Goal: Task Accomplishment & Management: Use online tool/utility

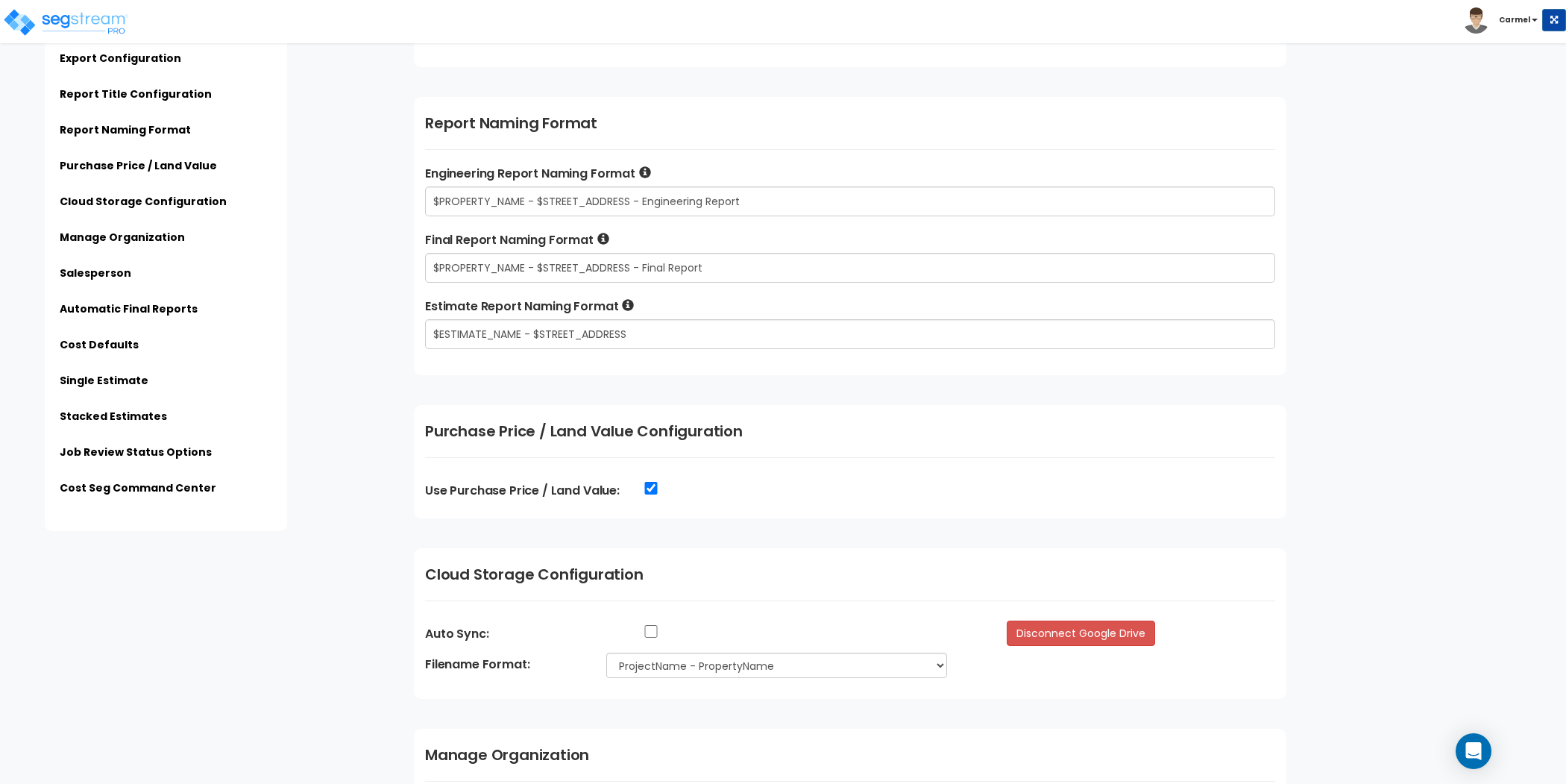
scroll to position [1097, 0]
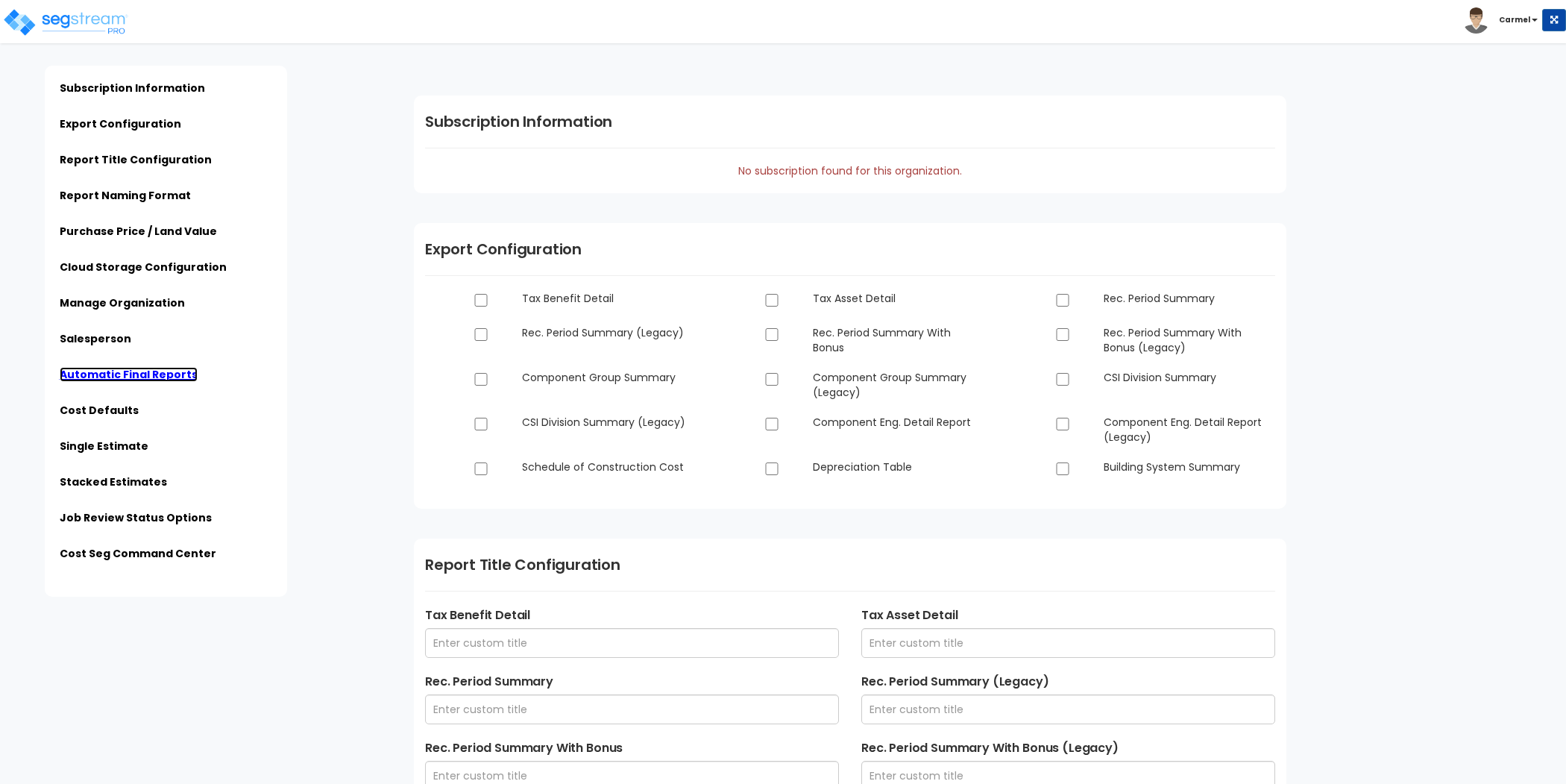
click at [160, 379] on link "Automatic Final Reports" at bounding box center [128, 374] width 138 height 15
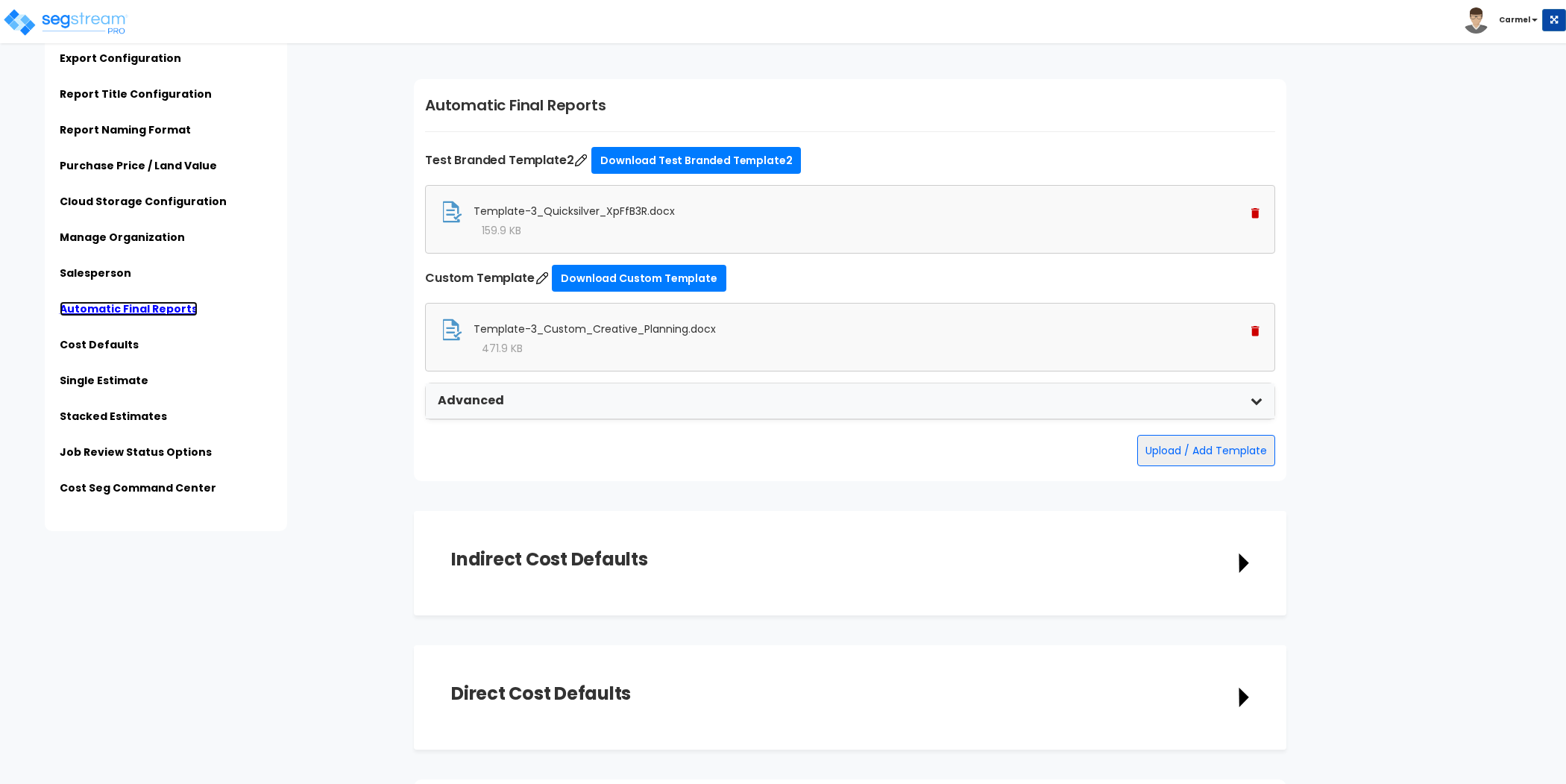
scroll to position [2528, 0]
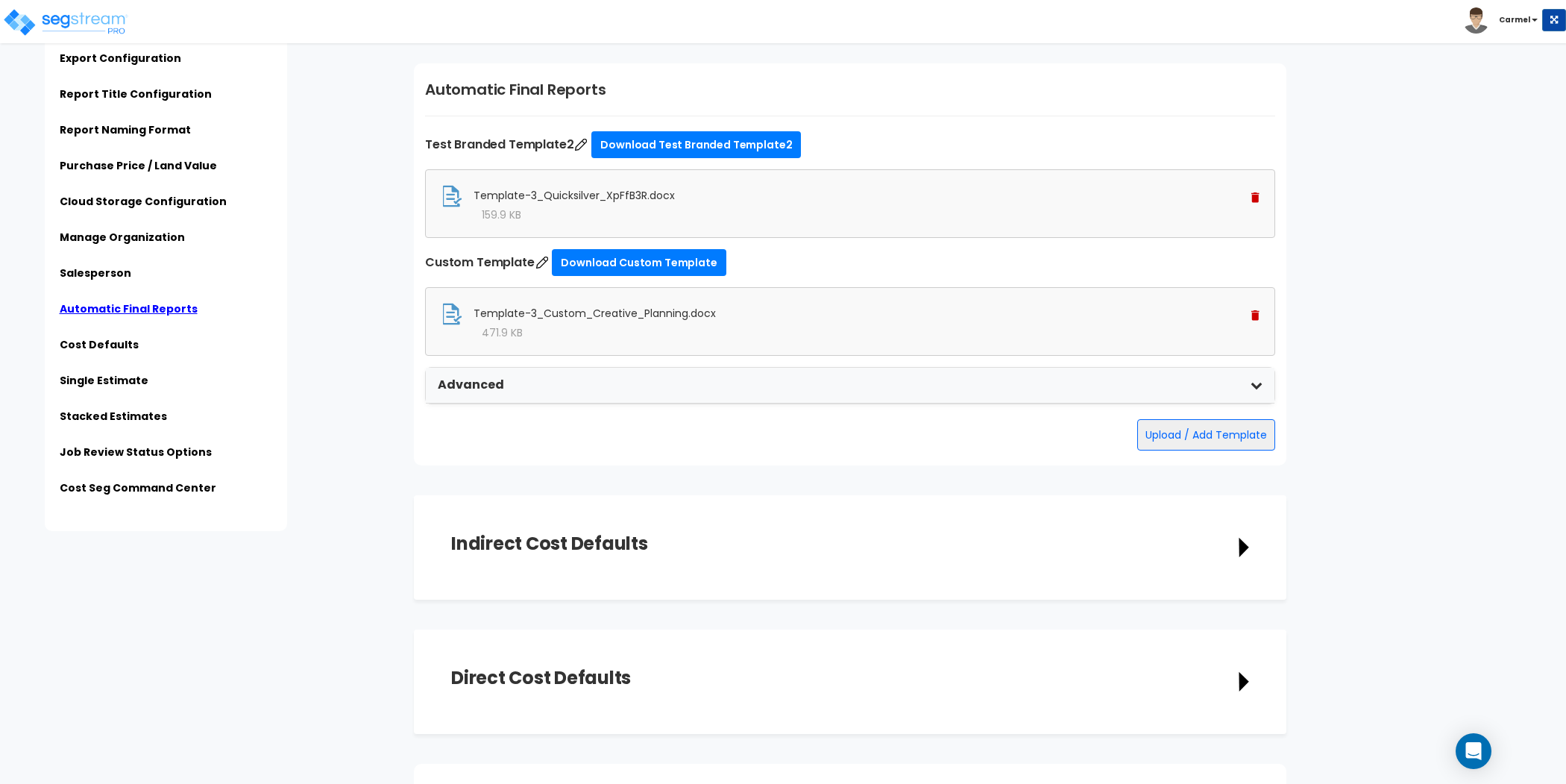
click at [1261, 311] on div "Template-3_Custom_Creative_Planning.docx 471.9 KB" at bounding box center [850, 321] width 850 height 69
click at [1257, 311] on img at bounding box center [1255, 315] width 9 height 11
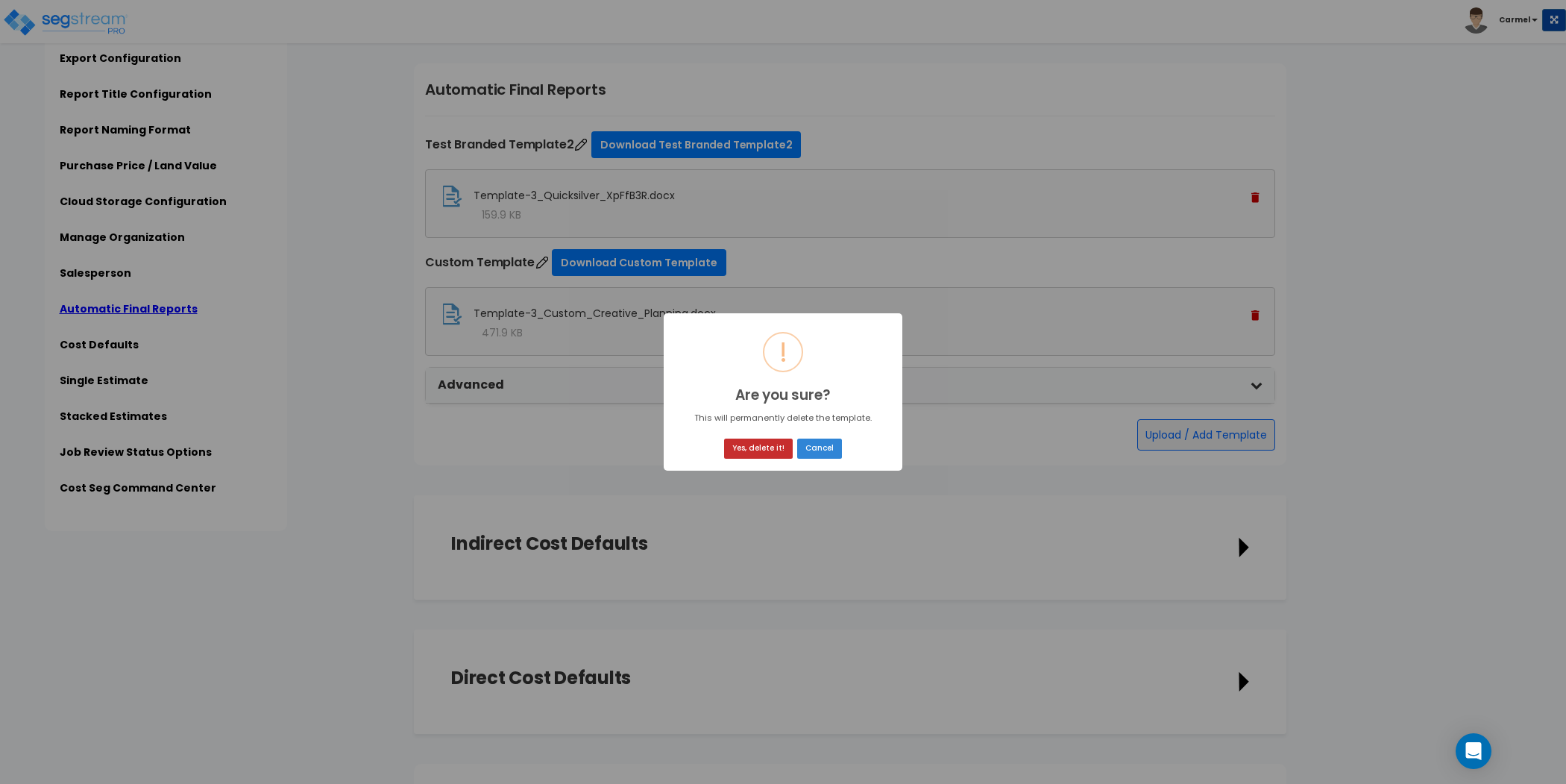
click at [761, 452] on button "Yes, delete it!" at bounding box center [758, 448] width 69 height 20
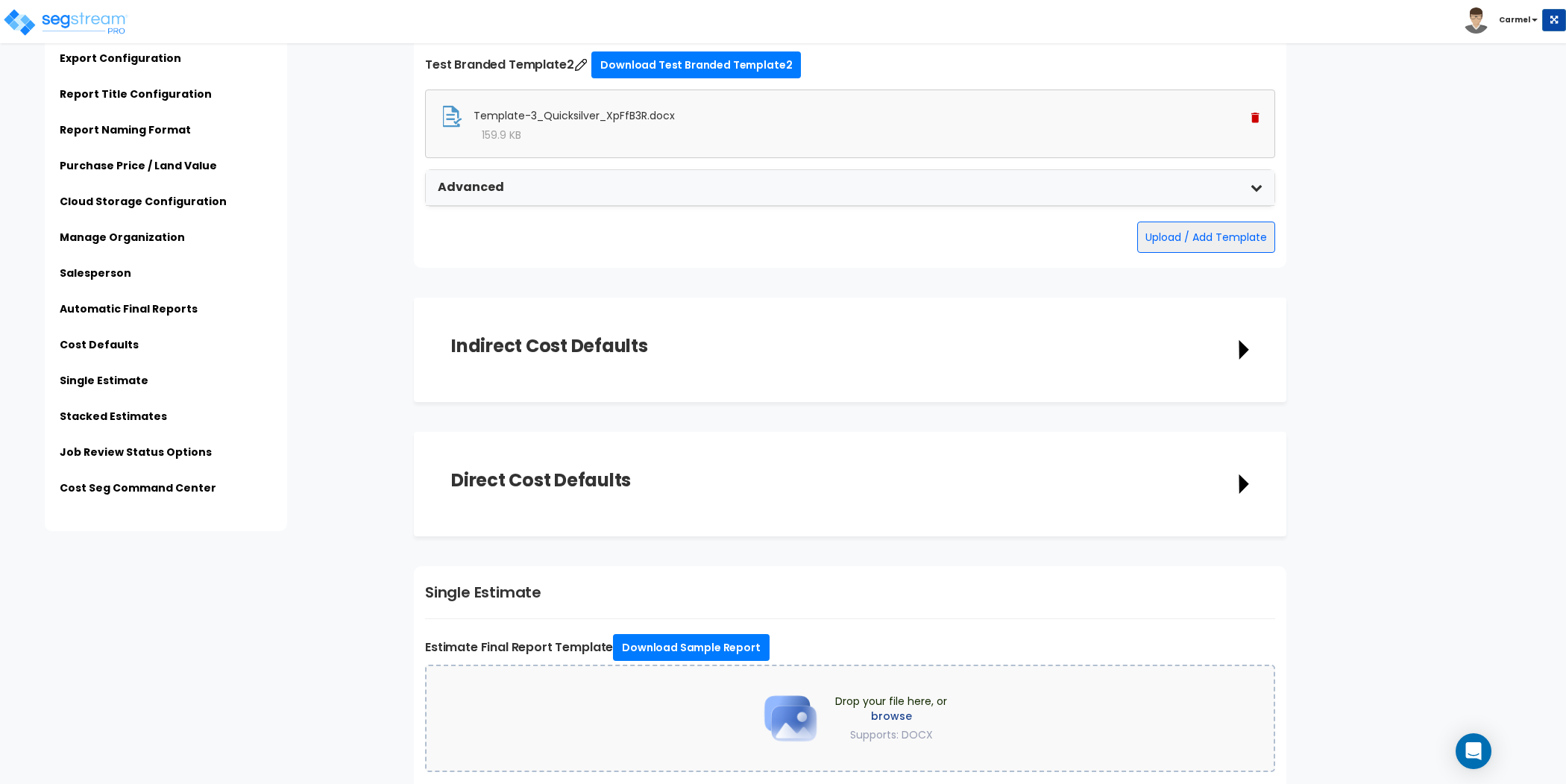
scroll to position [2575, 0]
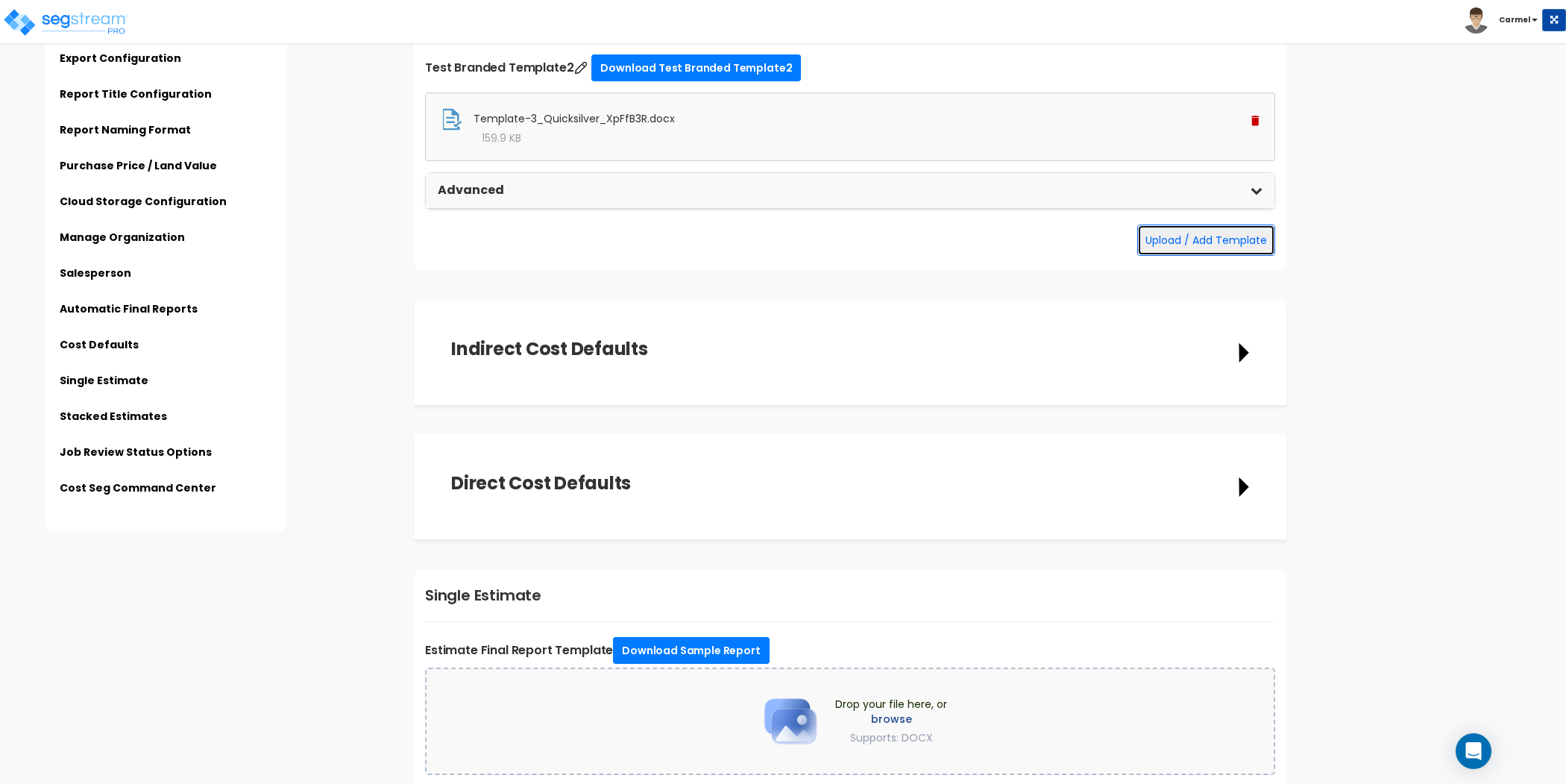
click at [1193, 231] on button "Upload / Add Template" at bounding box center [1206, 240] width 138 height 32
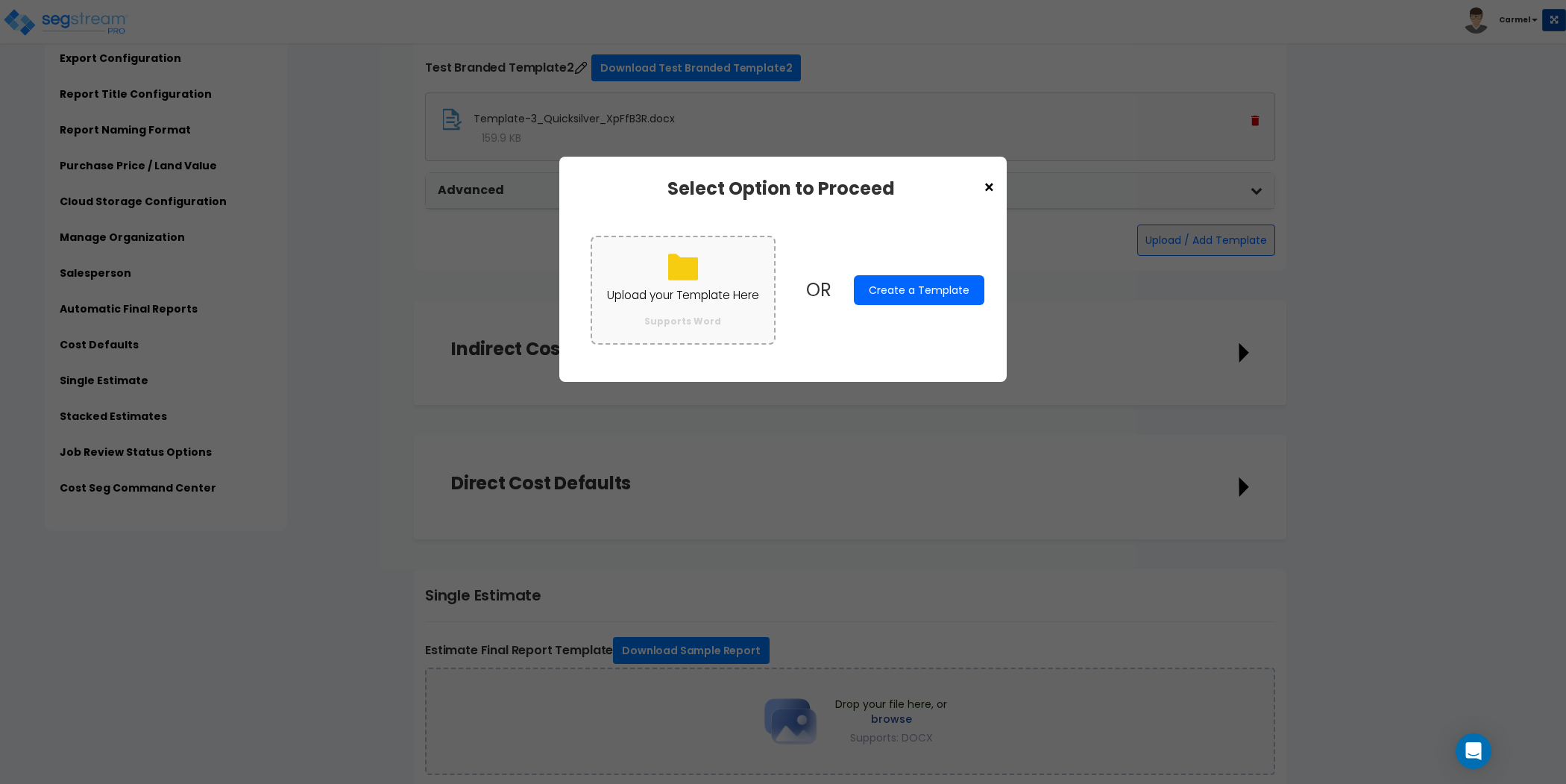
click at [669, 290] on p "Upload your Template Here" at bounding box center [683, 295] width 152 height 19
click at [0, 0] on input "Upload your Template Here Supports Word" at bounding box center [0, 0] width 0 height 0
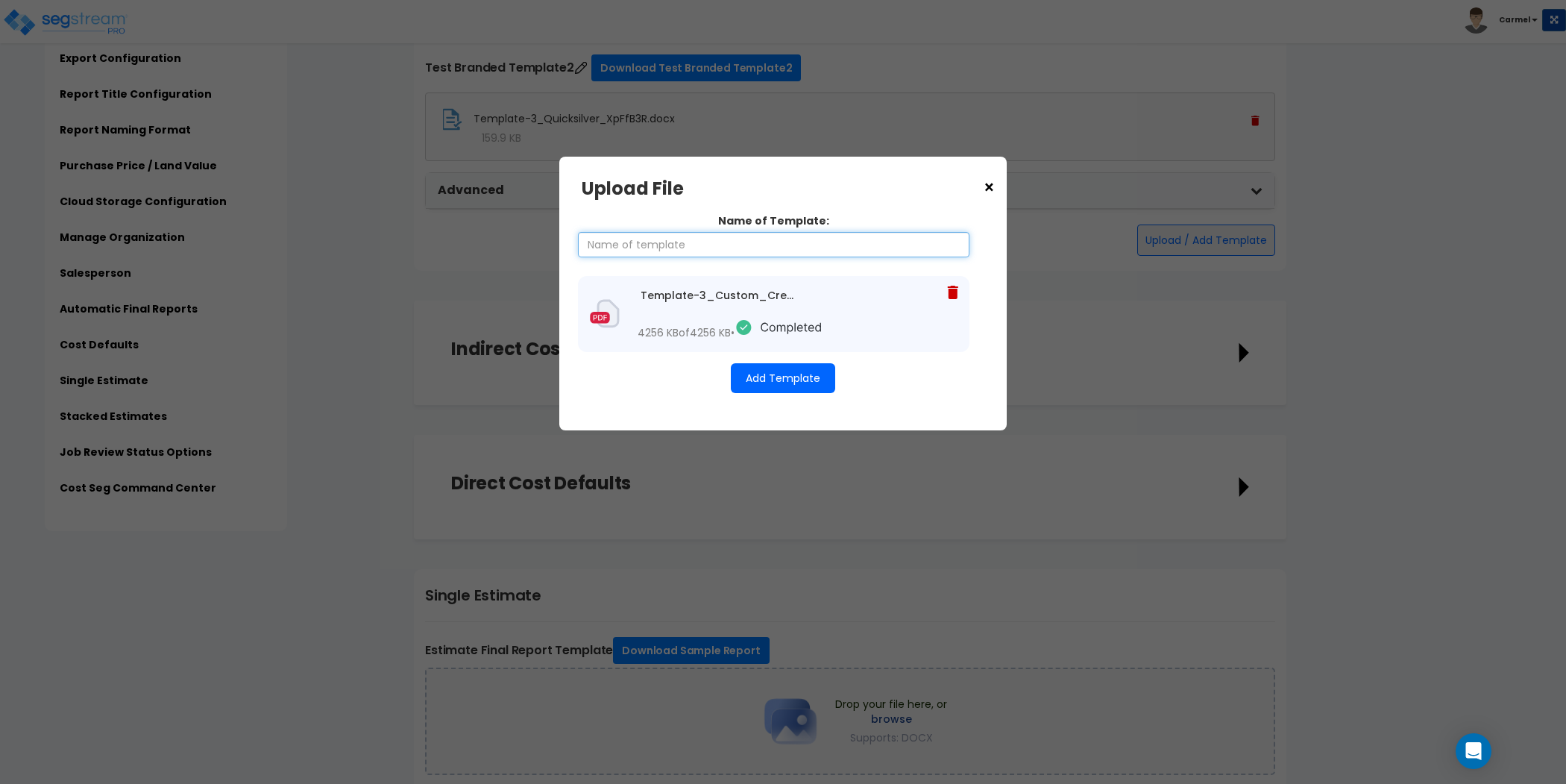
click at [660, 252] on input "Name of Template:" at bounding box center [773, 244] width 391 height 26
type input "Custom Template"
click at [807, 393] on button "Add Template" at bounding box center [783, 378] width 104 height 30
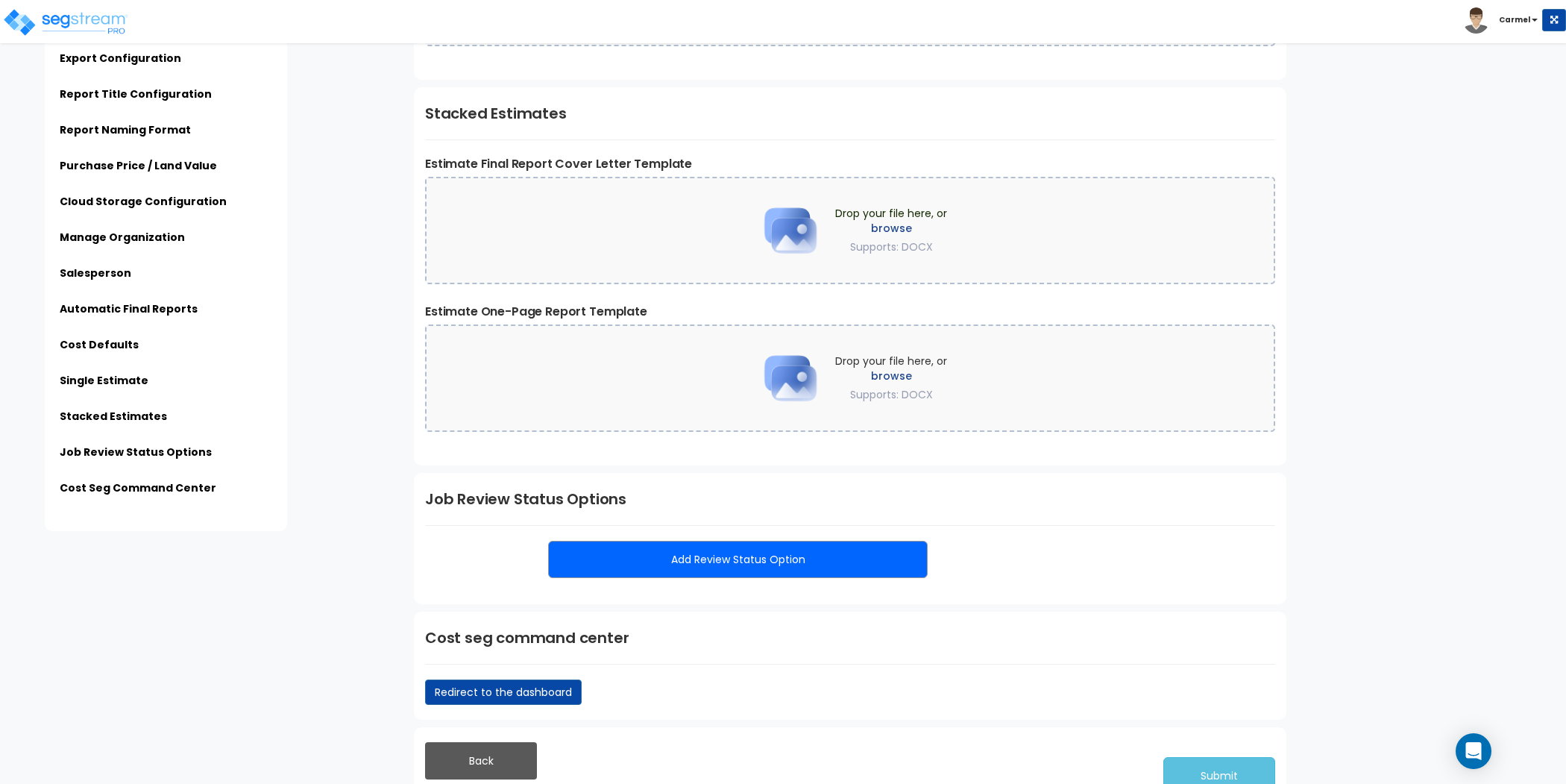
scroll to position [3438, 0]
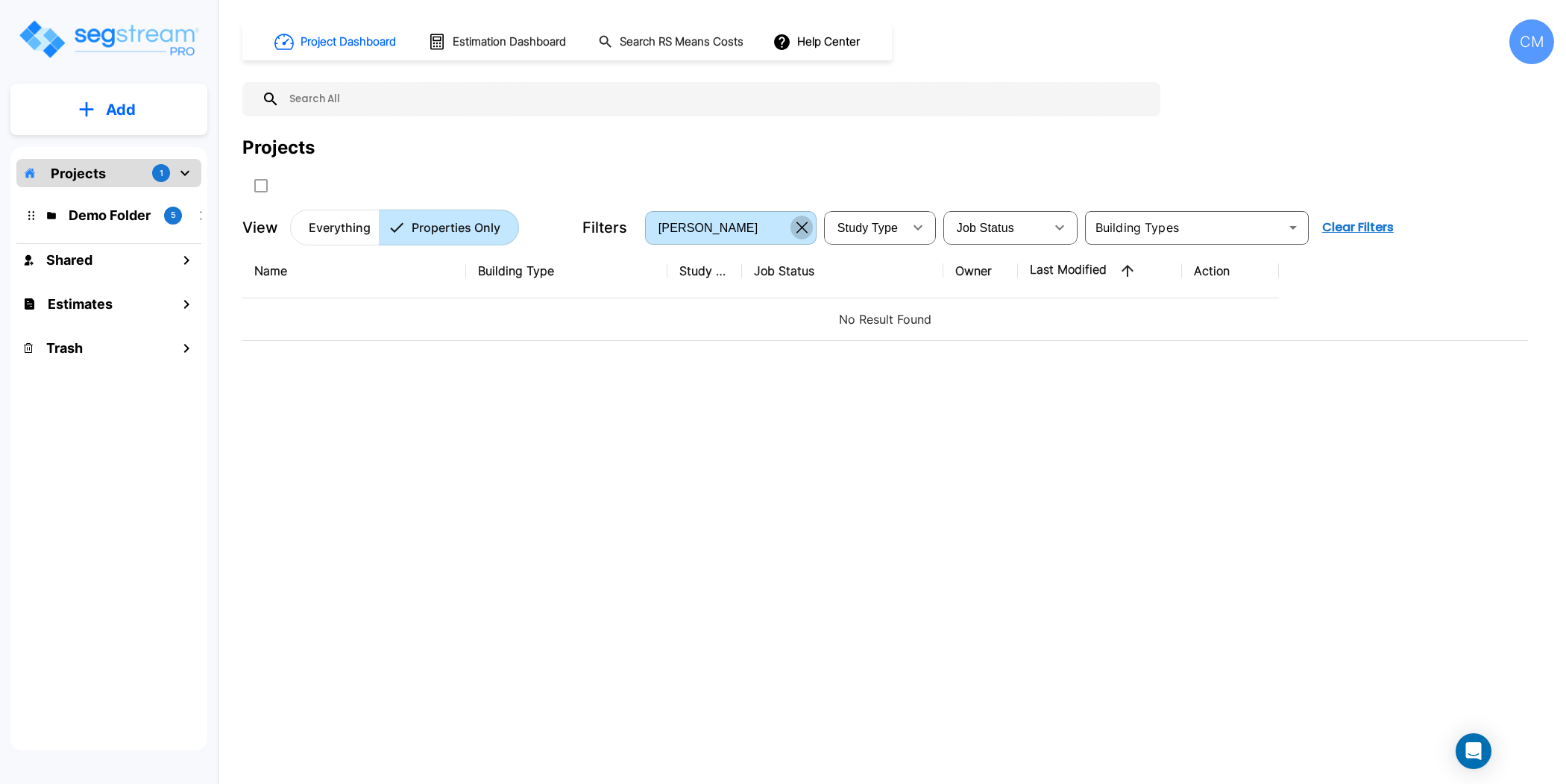
click at [800, 222] on icon "button" at bounding box center [802, 227] width 11 height 12
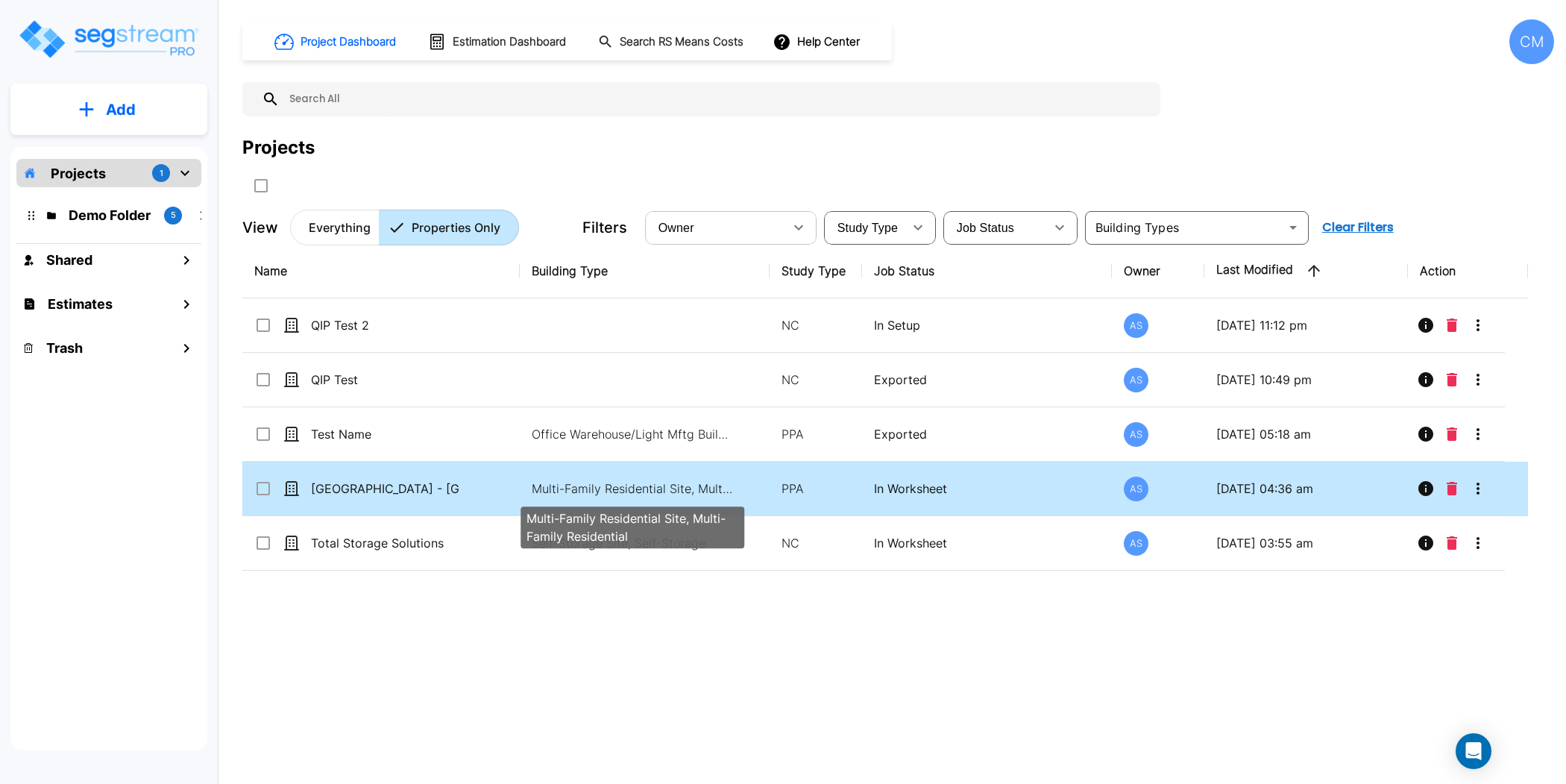
click at [616, 481] on p "Multi-Family Residential Site, Multi-Family Residential" at bounding box center [633, 488] width 201 height 18
checkbox input "true"
click at [616, 481] on p "Multi-Family Residential Site, Multi-Family Residential" at bounding box center [633, 488] width 201 height 18
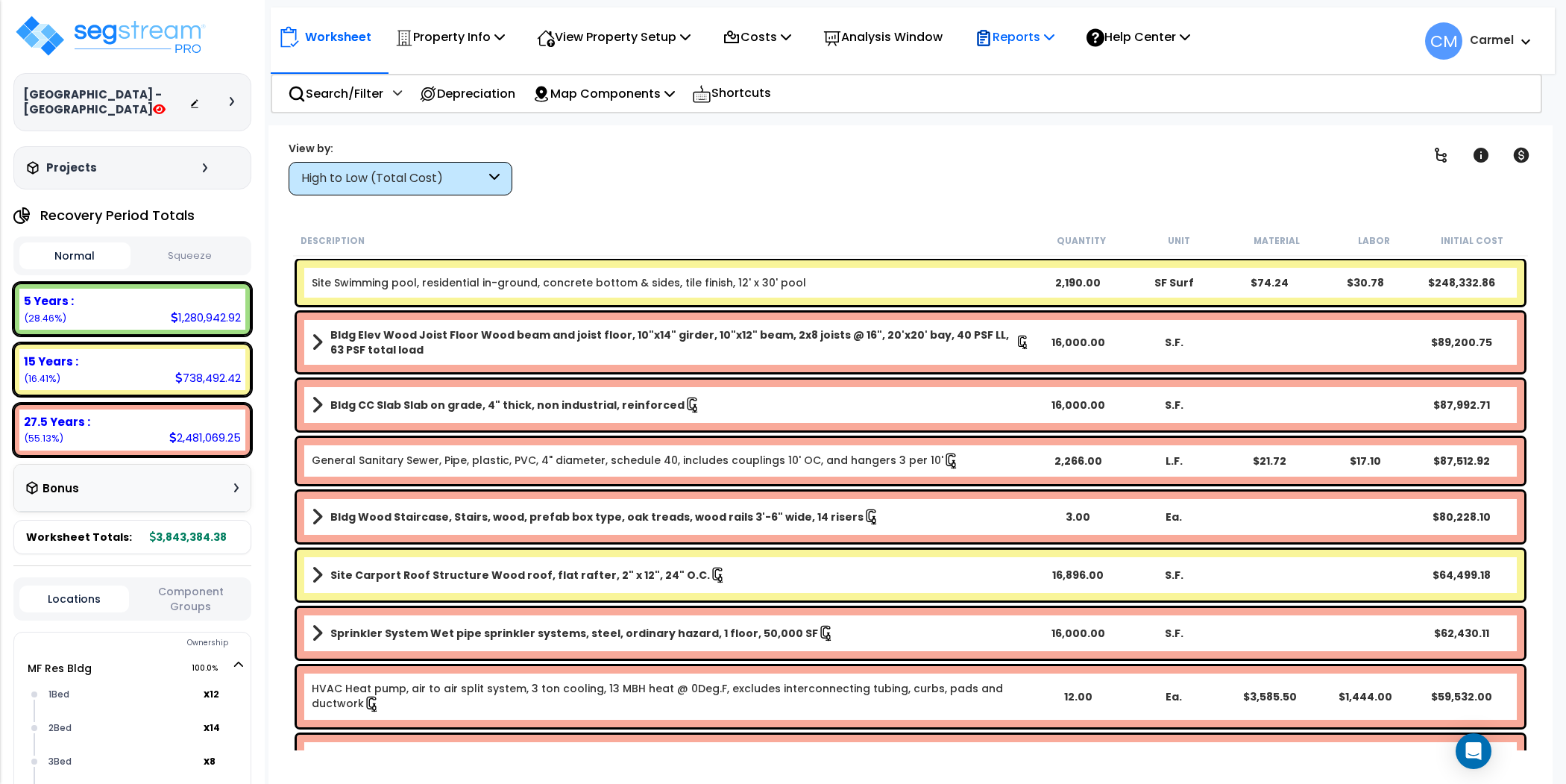
click at [1048, 38] on p "Reports" at bounding box center [1015, 37] width 80 height 20
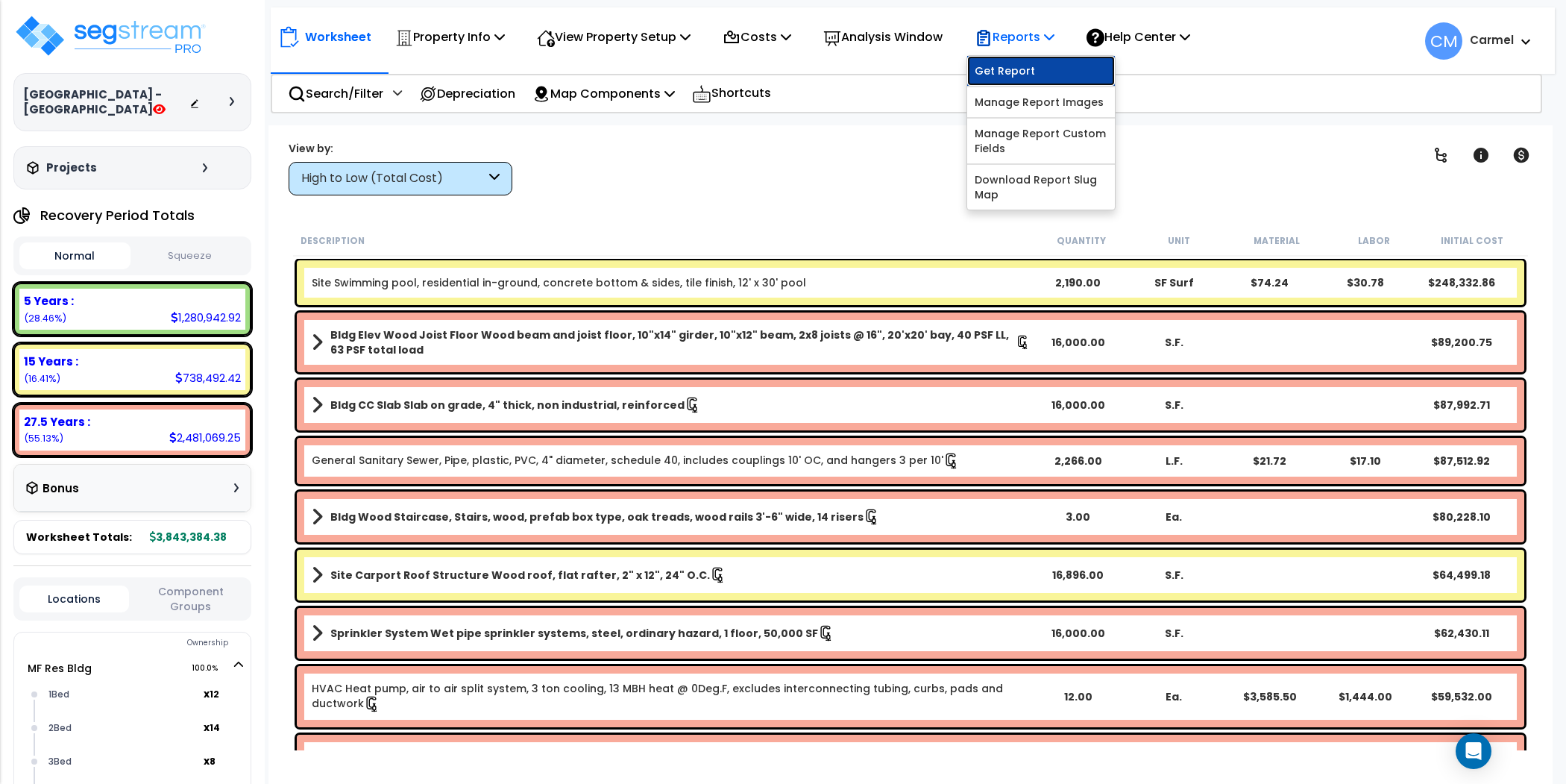
click at [1044, 63] on link "Get Report" at bounding box center [1041, 70] width 148 height 30
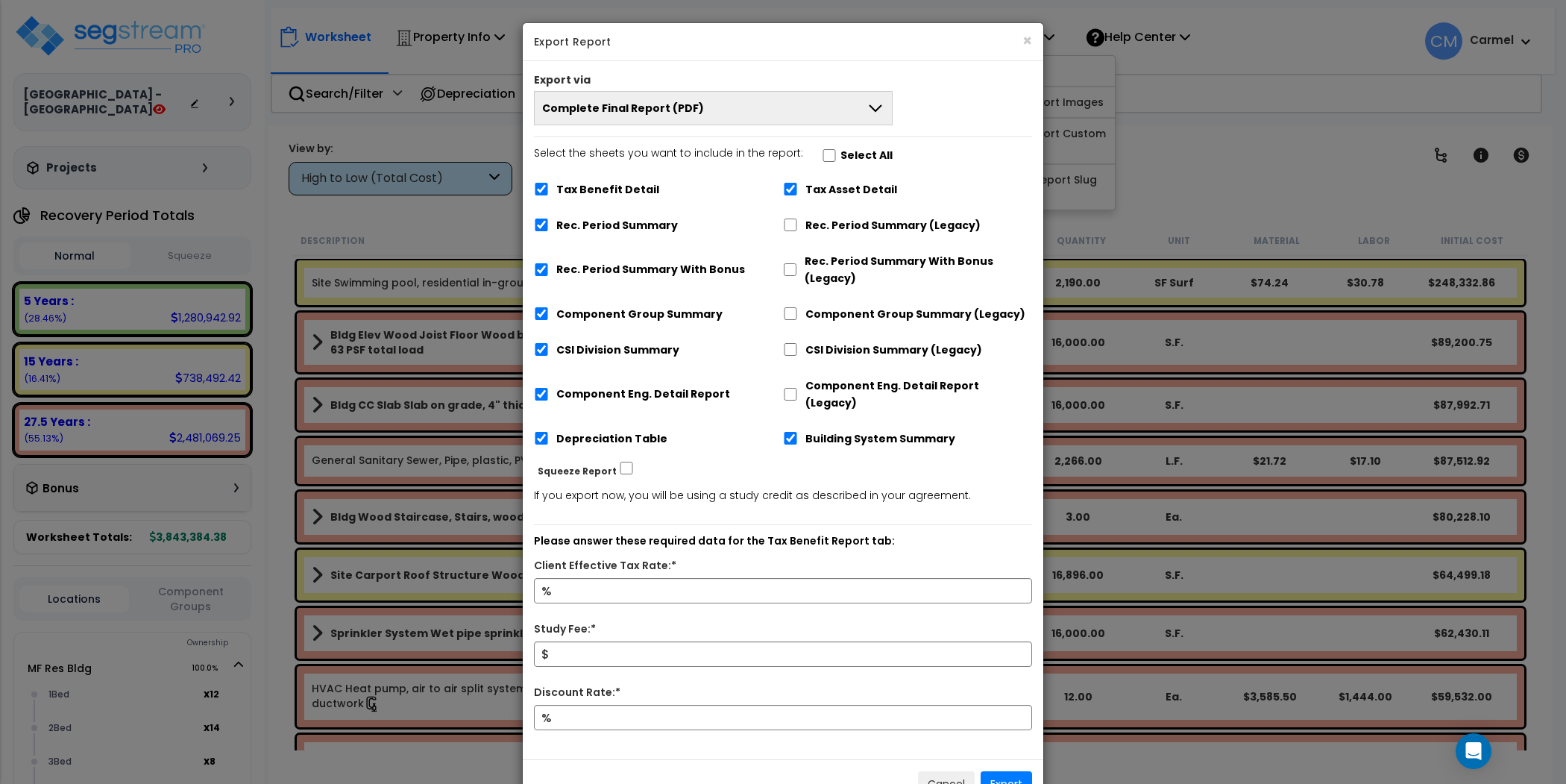
click at [792, 105] on button "Complete Final Report (PDF)" at bounding box center [714, 108] width 359 height 34
click at [765, 147] on li "Complete Final Report (PDF)" at bounding box center [714, 142] width 357 height 33
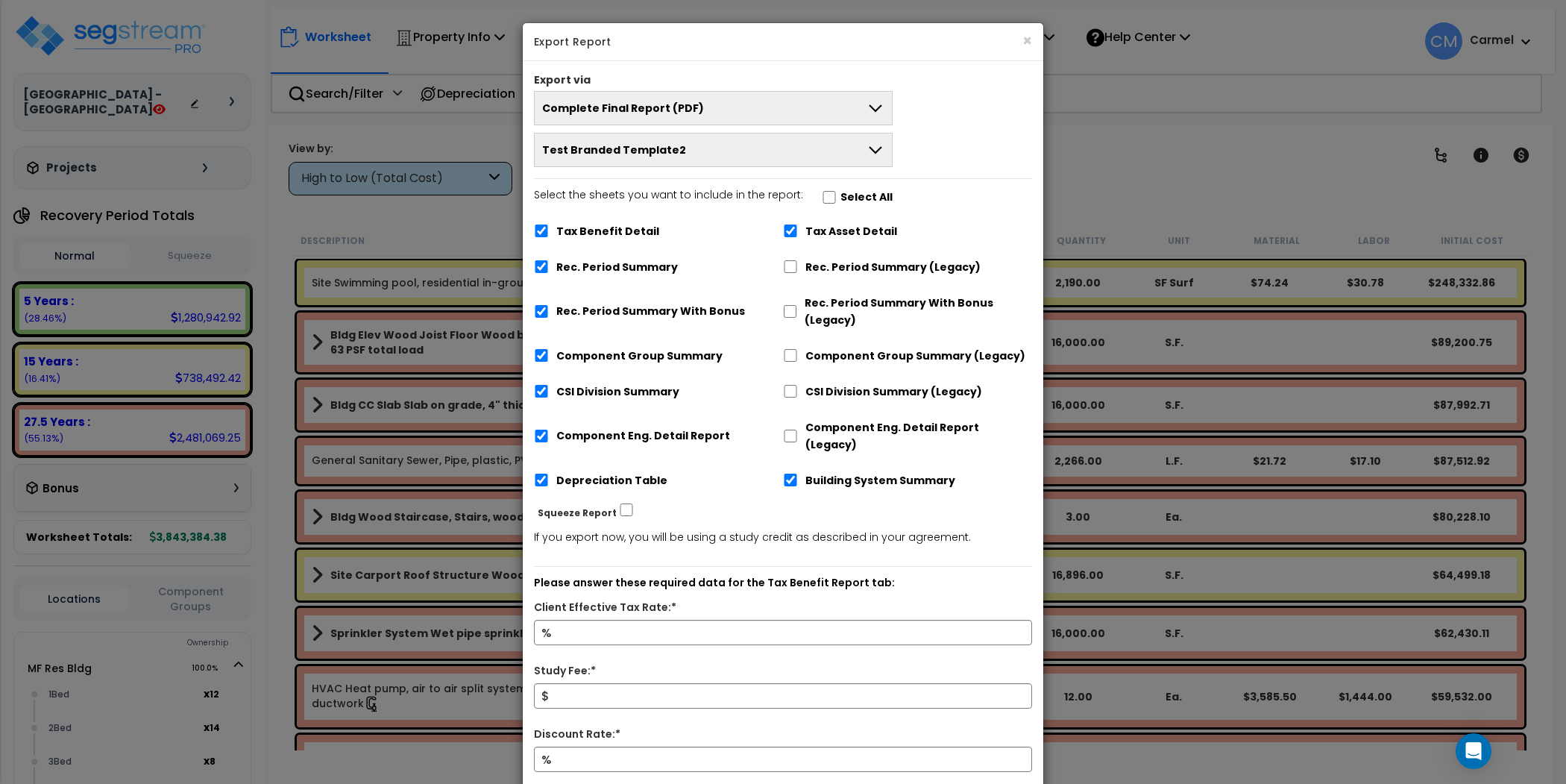
click at [652, 149] on span "Test Branded Template2" at bounding box center [614, 149] width 144 height 15
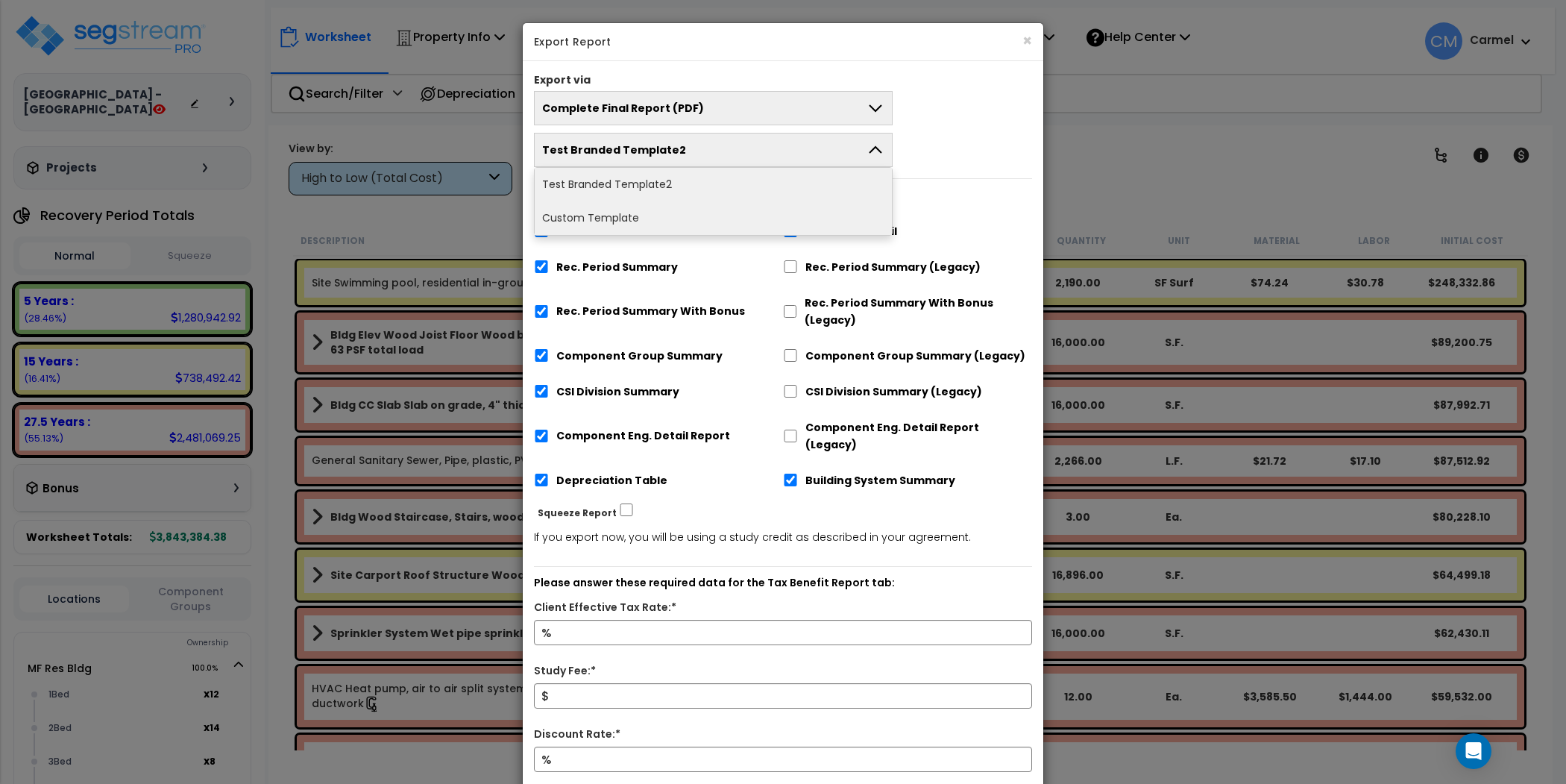
click at [640, 209] on li "Custom Template" at bounding box center [714, 217] width 357 height 33
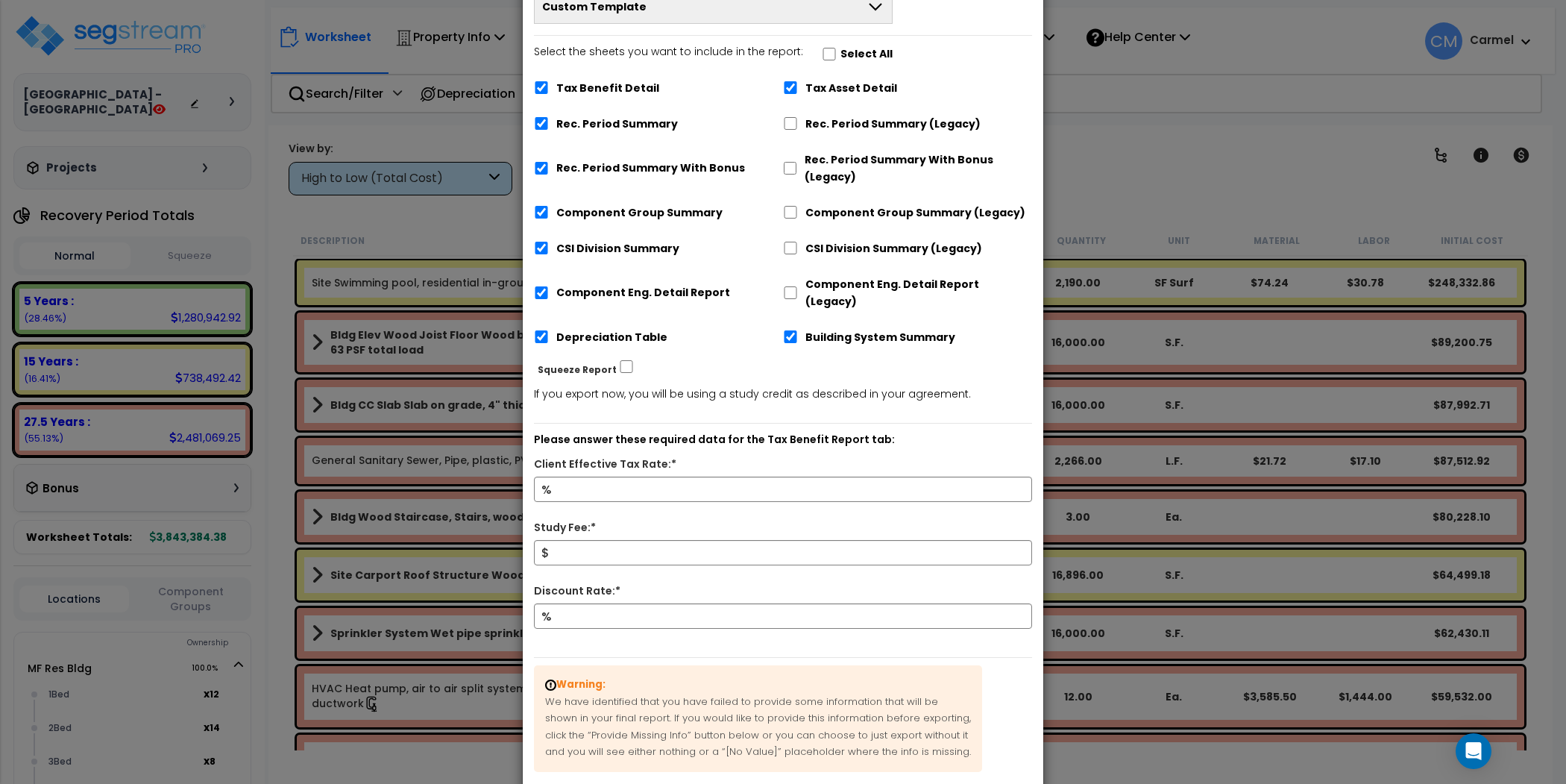
scroll to position [6, 0]
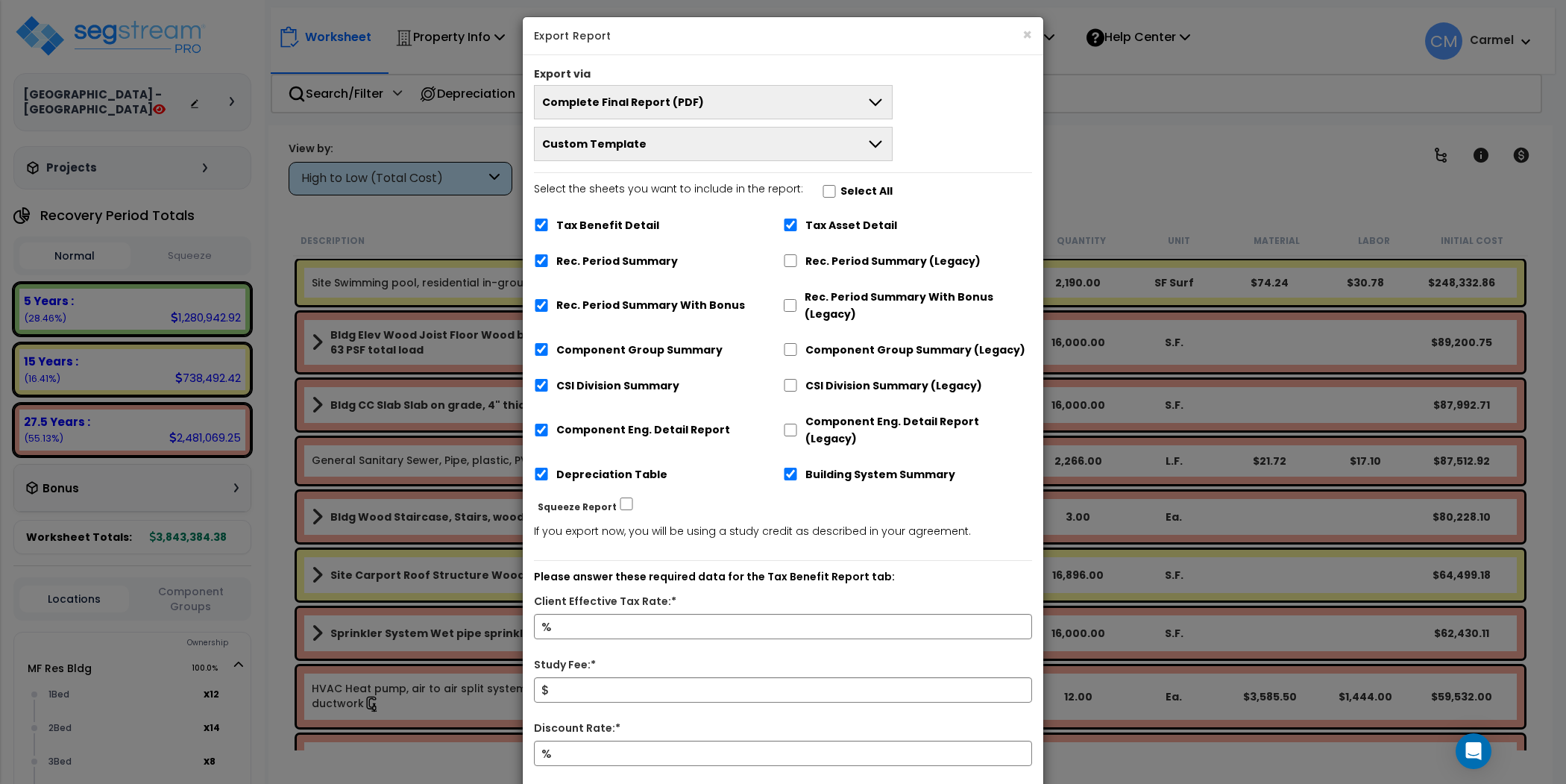
click at [607, 219] on label "Tax Benefit Detail" at bounding box center [607, 226] width 103 height 17
click at [549, 219] on input "Tax Benefit Detail" at bounding box center [541, 225] width 15 height 12
checkbox input "false"
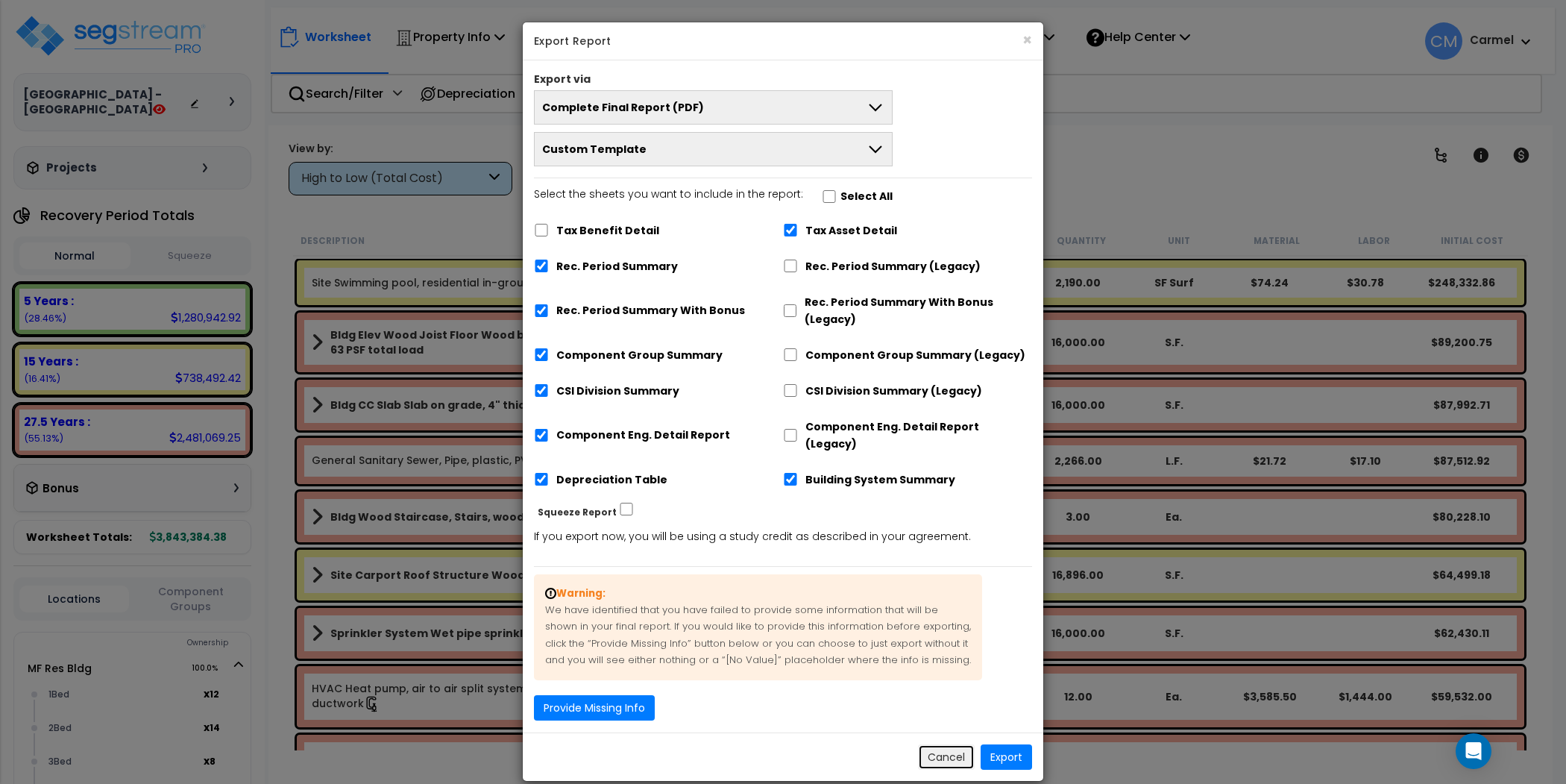
click at [952, 745] on button "Cancel" at bounding box center [946, 757] width 56 height 26
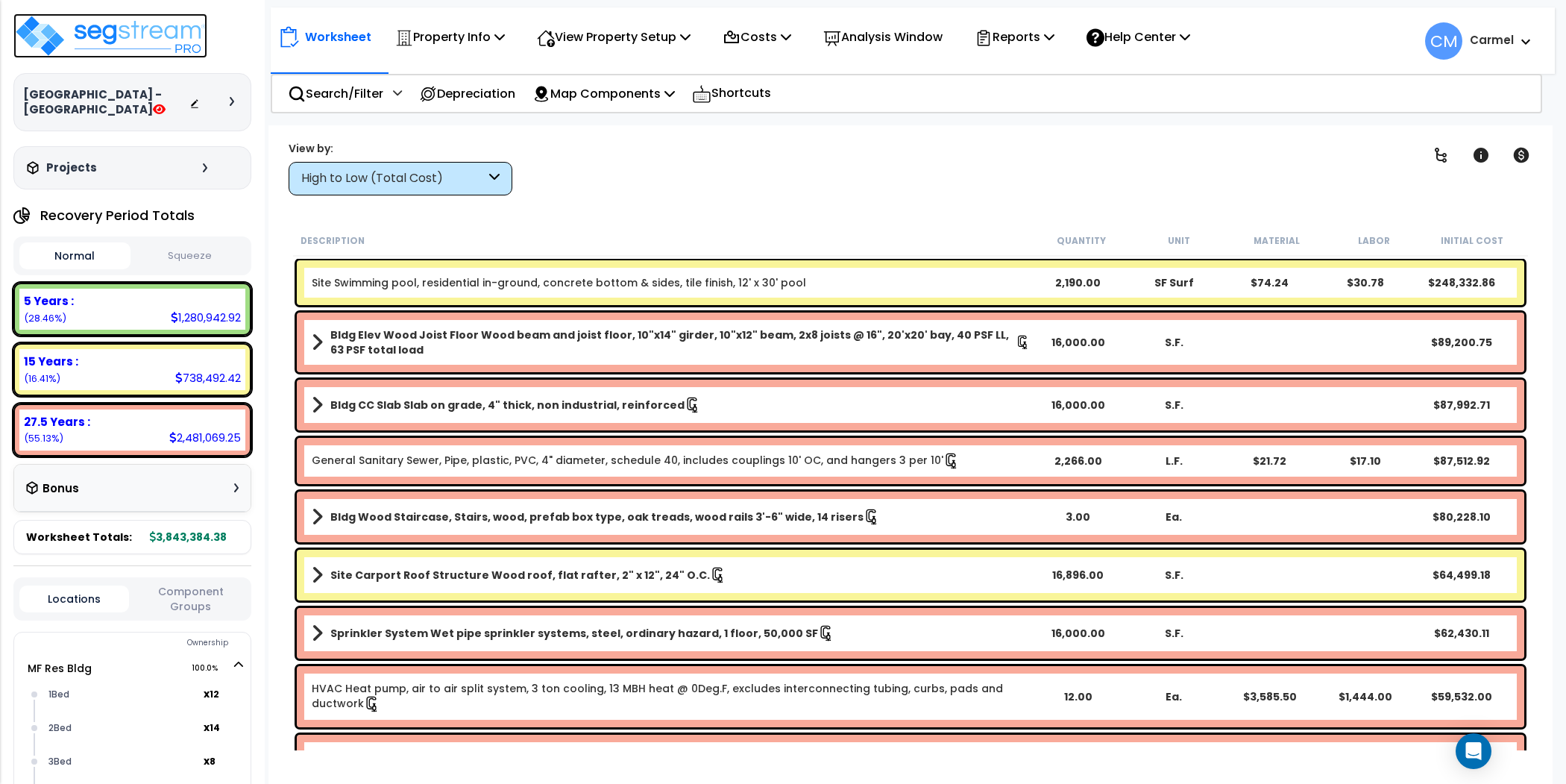
click at [171, 39] on img at bounding box center [110, 36] width 194 height 45
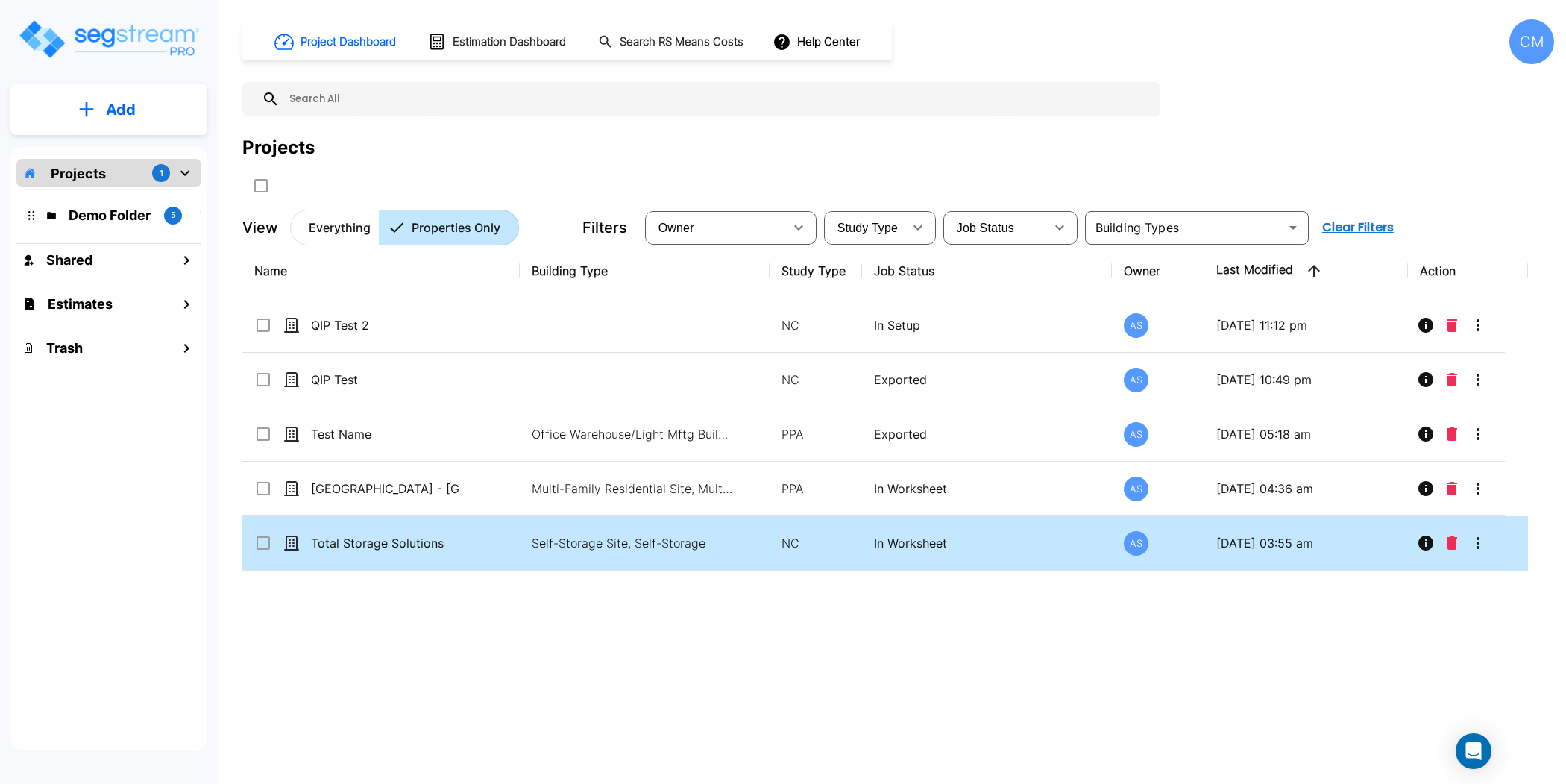
click at [592, 519] on td "Self-Storage Site, Self-Storage" at bounding box center [644, 543] width 250 height 54
checkbox input "true"
click at [592, 519] on td "Self-Storage Site, Self-Storage" at bounding box center [644, 543] width 250 height 54
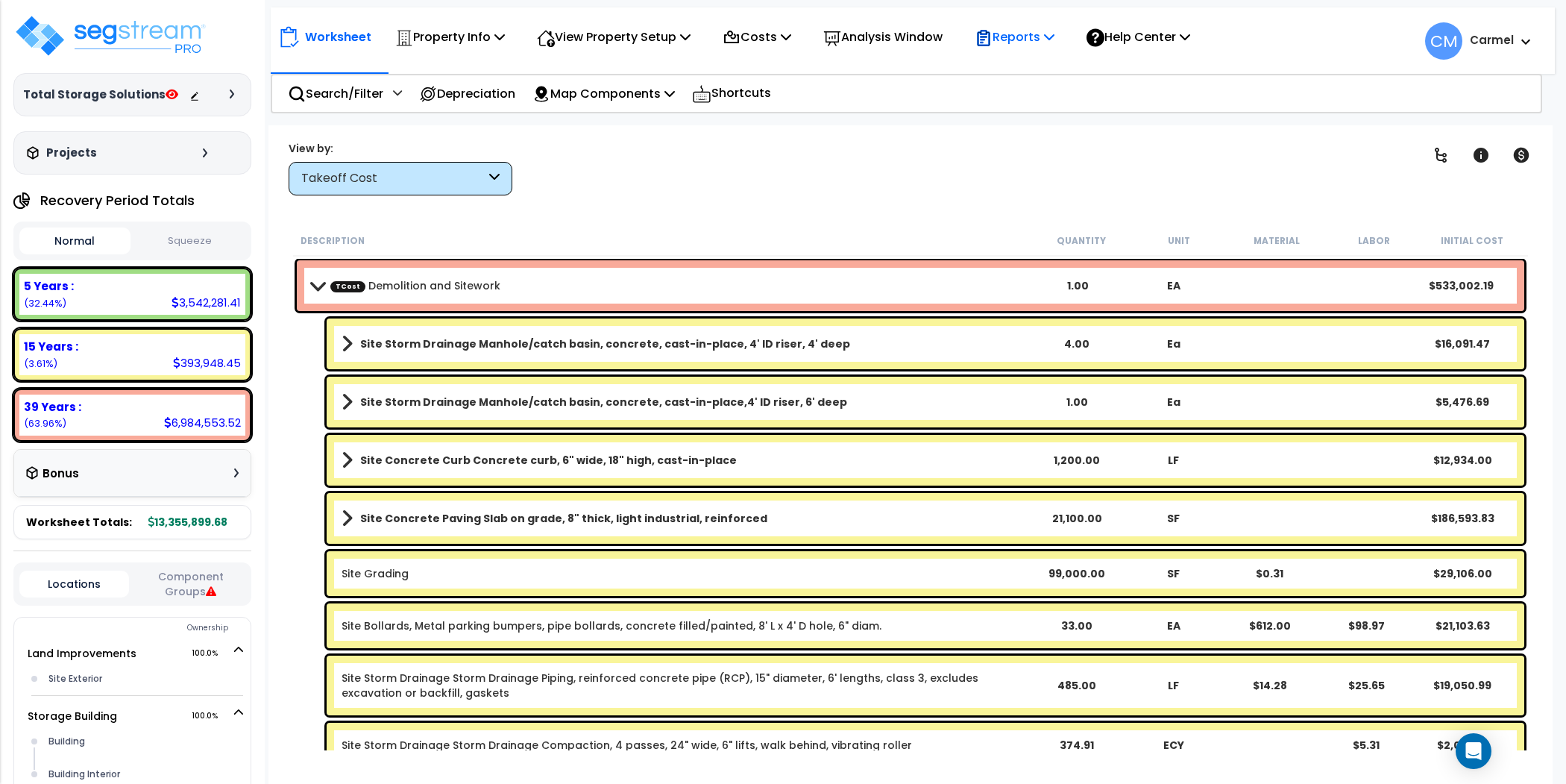
click at [1032, 39] on p "Reports" at bounding box center [1015, 37] width 80 height 20
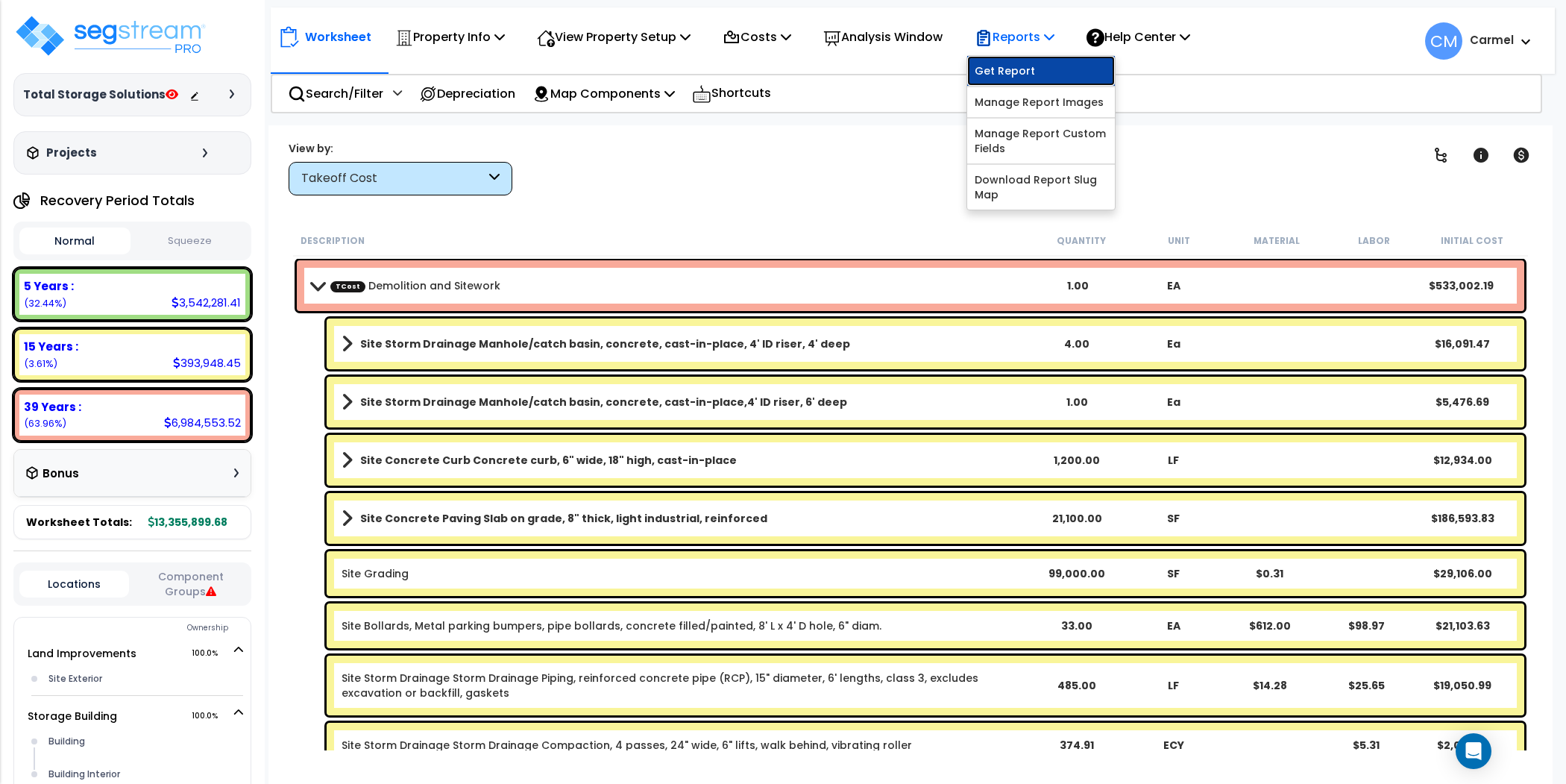
click at [1031, 74] on link "Get Report" at bounding box center [1041, 70] width 148 height 30
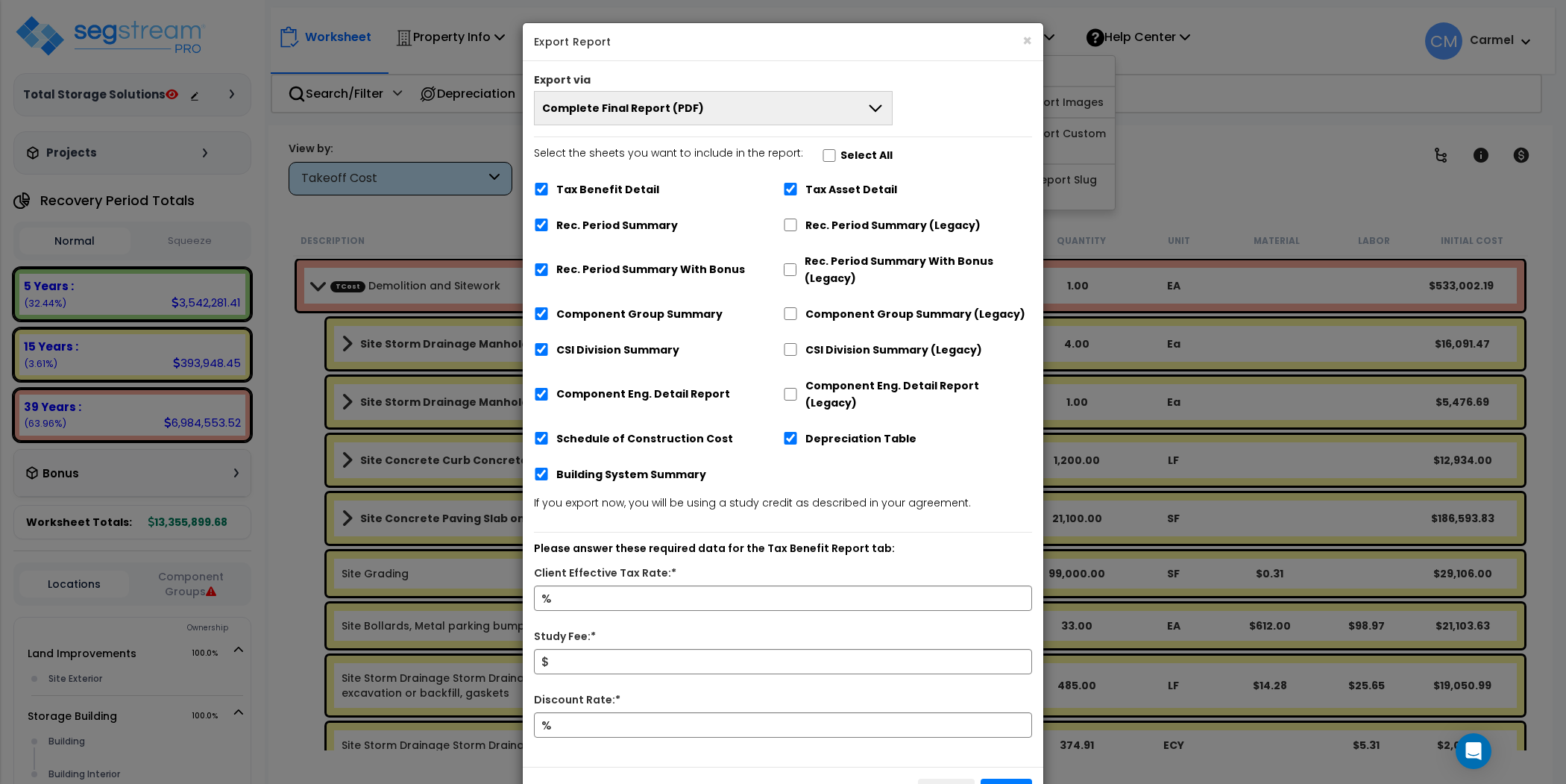
click at [634, 189] on label "Tax Benefit Detail" at bounding box center [607, 189] width 103 height 17
click at [549, 189] on input "Tax Benefit Detail" at bounding box center [541, 189] width 15 height 12
checkbox input "false"
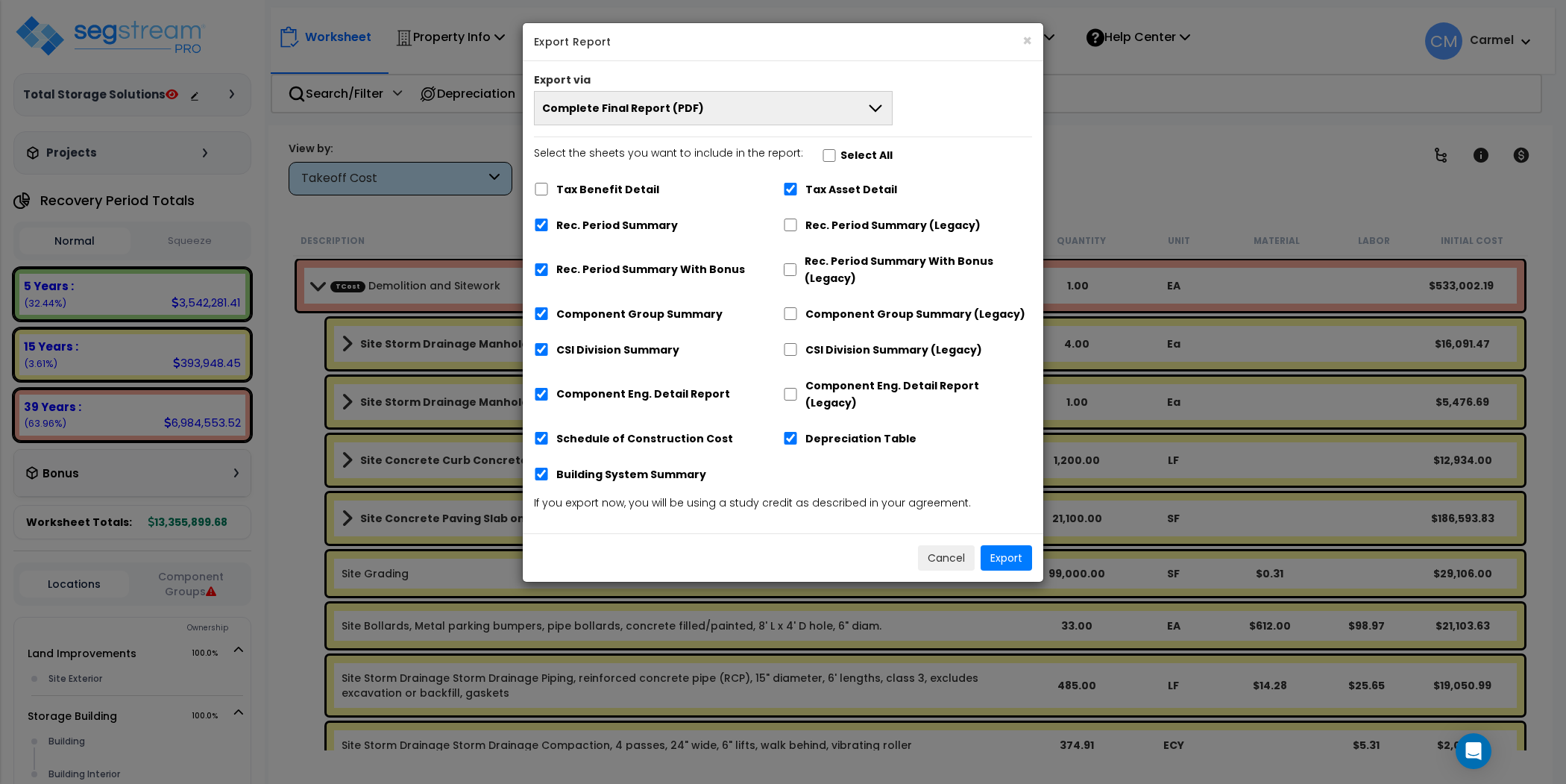
click at [704, 111] on button "Complete Final Report (PDF)" at bounding box center [714, 108] width 359 height 34
click at [685, 140] on li "Complete Final Report (PDF)" at bounding box center [714, 142] width 357 height 33
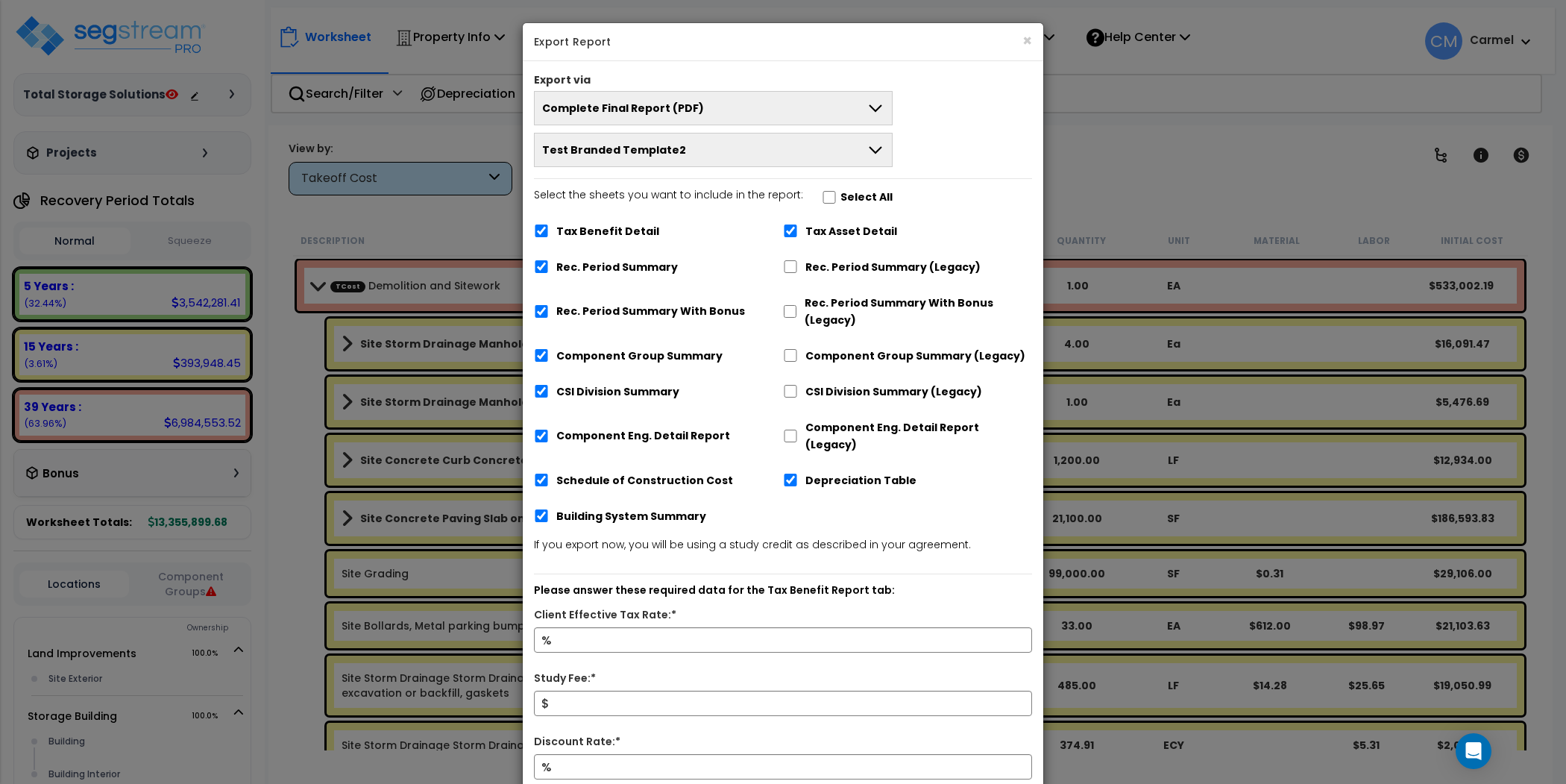
click at [674, 113] on span "Complete Final Report (PDF)" at bounding box center [623, 107] width 162 height 15
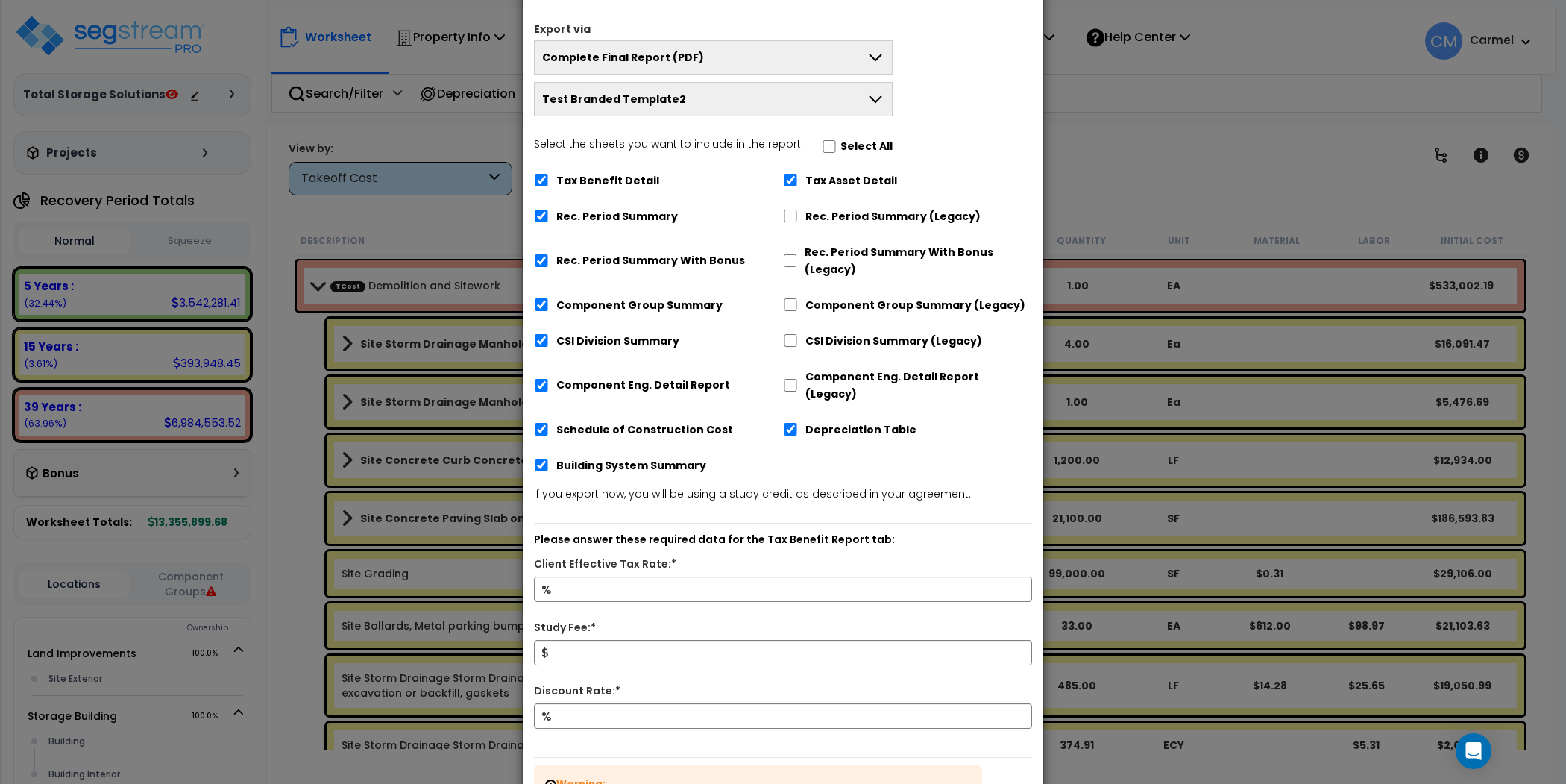
scroll to position [49, 0]
click at [792, 111] on button "Test Branded Template2" at bounding box center [714, 101] width 359 height 34
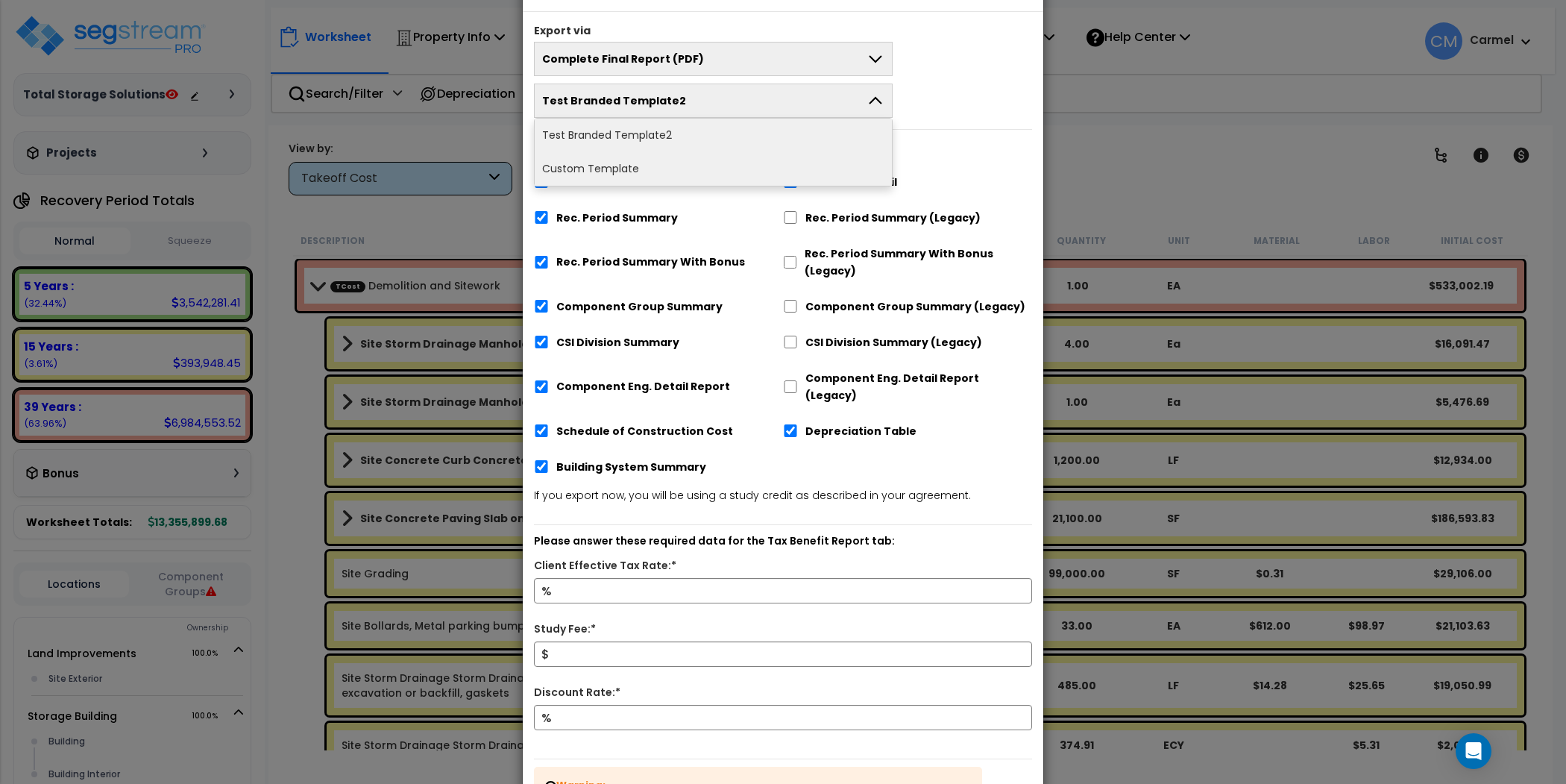
click at [745, 165] on li "Custom Template" at bounding box center [714, 169] width 357 height 33
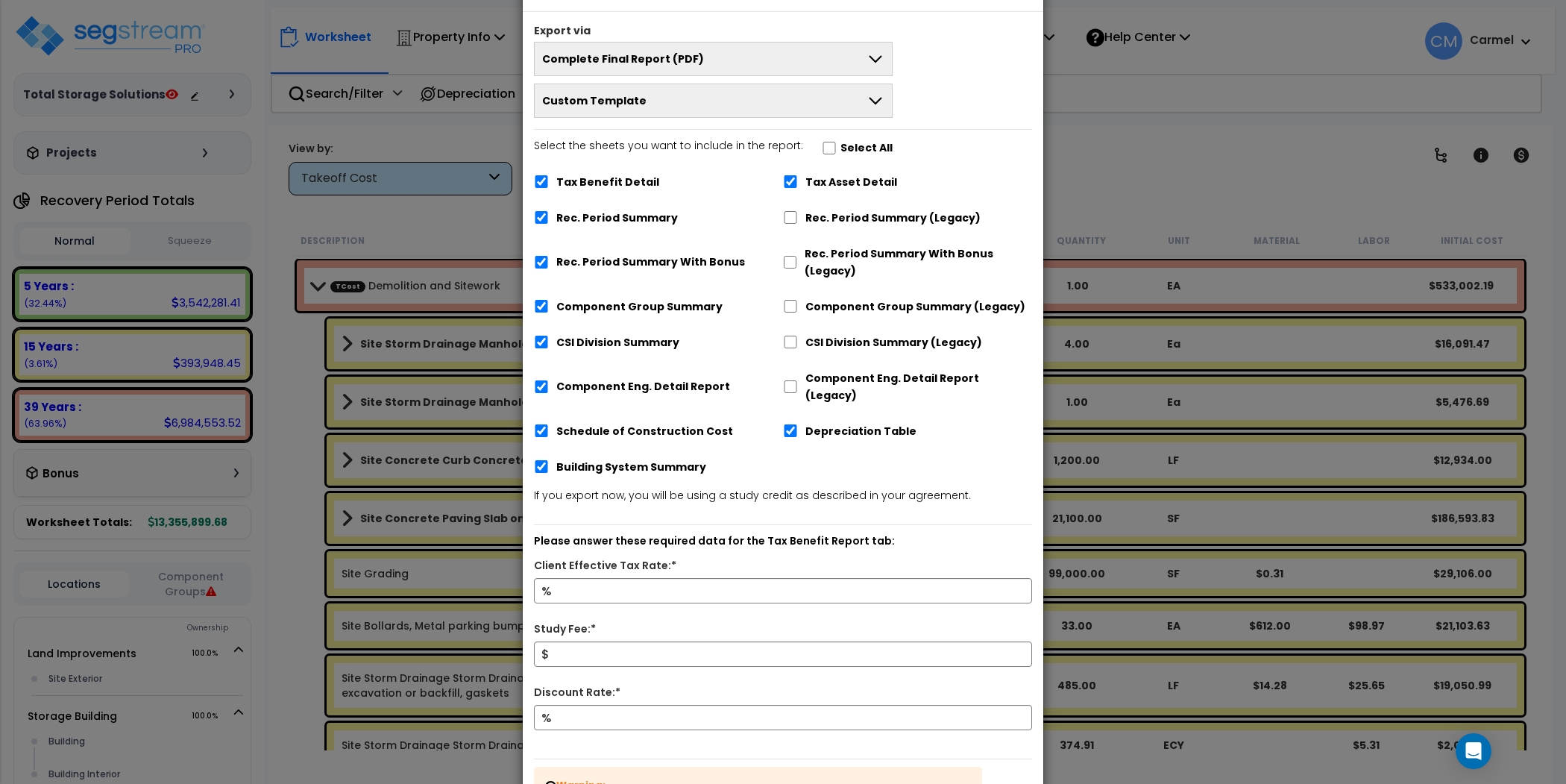
click at [619, 183] on label "Tax Benefit Detail" at bounding box center [607, 182] width 103 height 17
click at [549, 183] on input "Tax Benefit Detail" at bounding box center [541, 182] width 15 height 12
checkbox input "false"
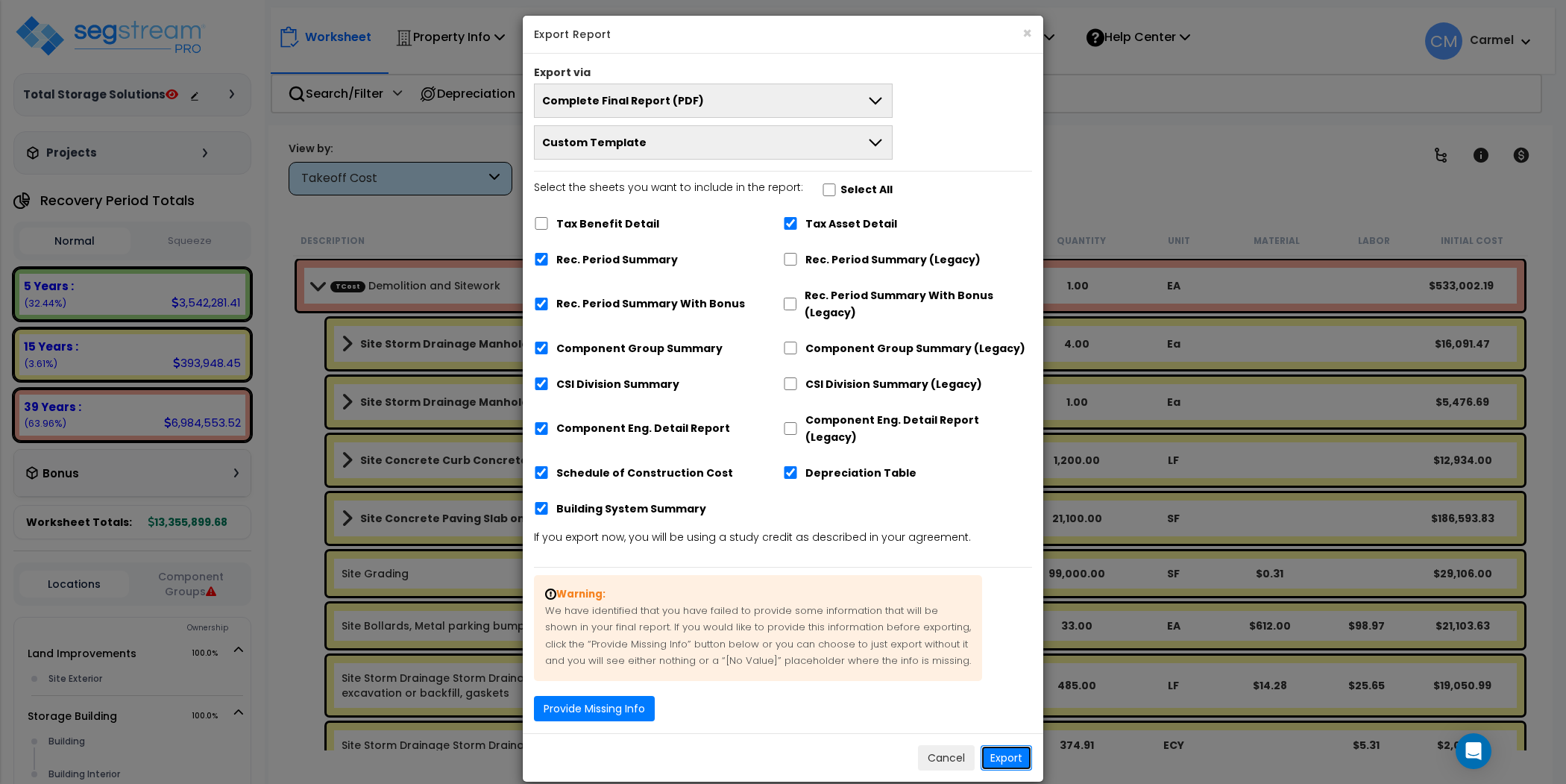
click at [1021, 745] on button "Export" at bounding box center [1006, 758] width 52 height 26
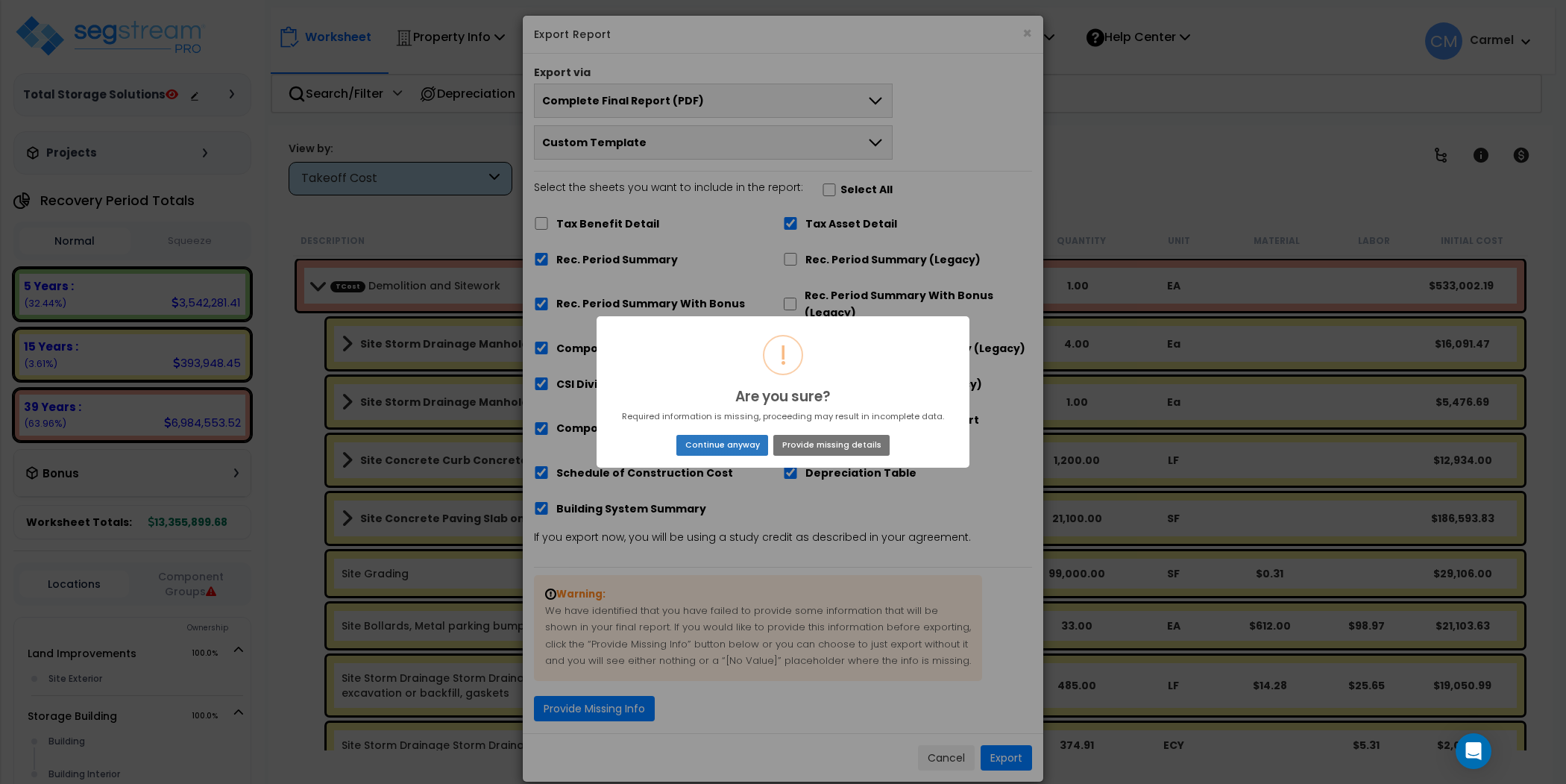
click at [735, 444] on button "Continue anyway" at bounding box center [722, 445] width 92 height 21
